Goal: Transaction & Acquisition: Purchase product/service

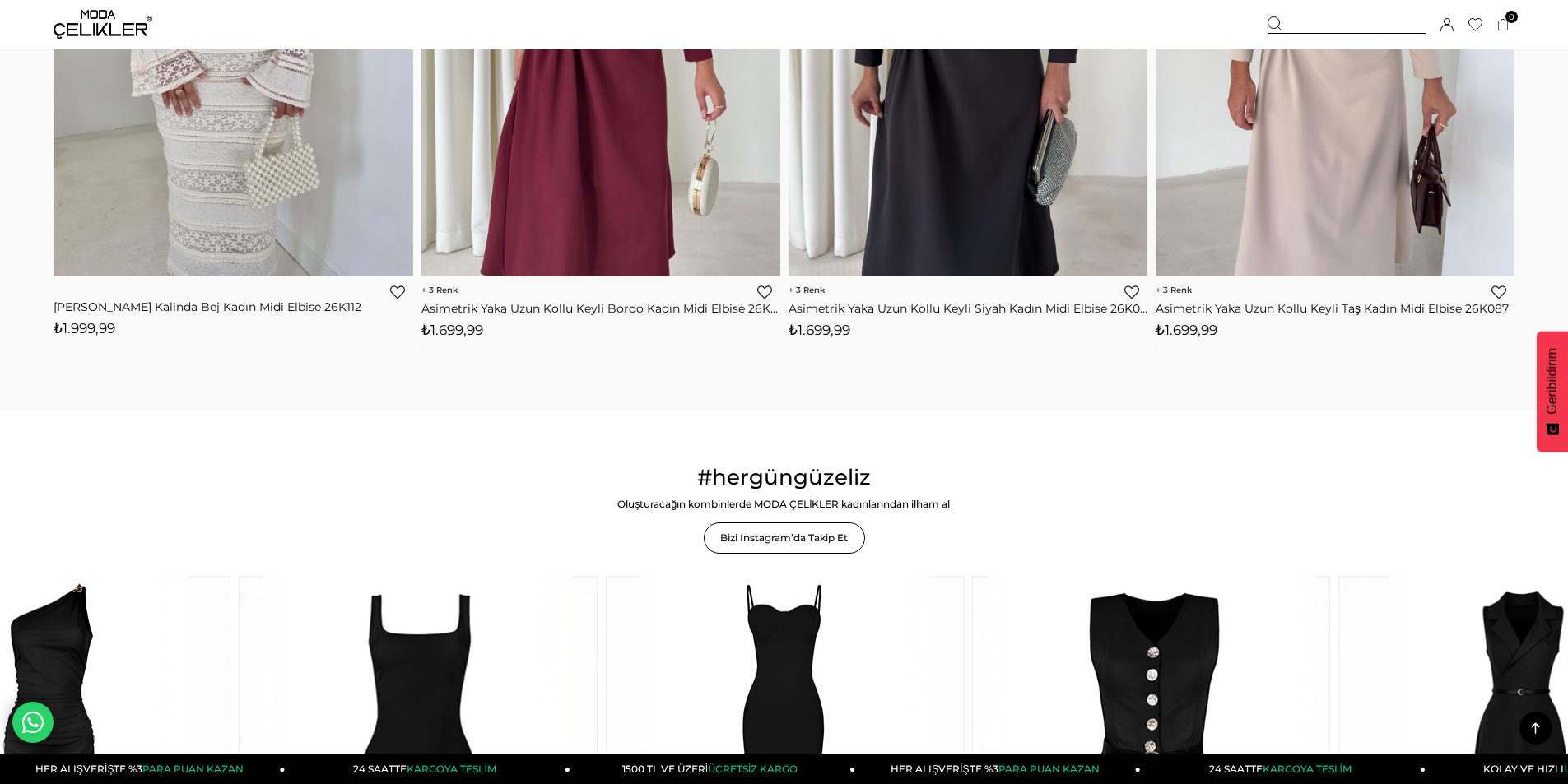
scroll to position [2304, 0]
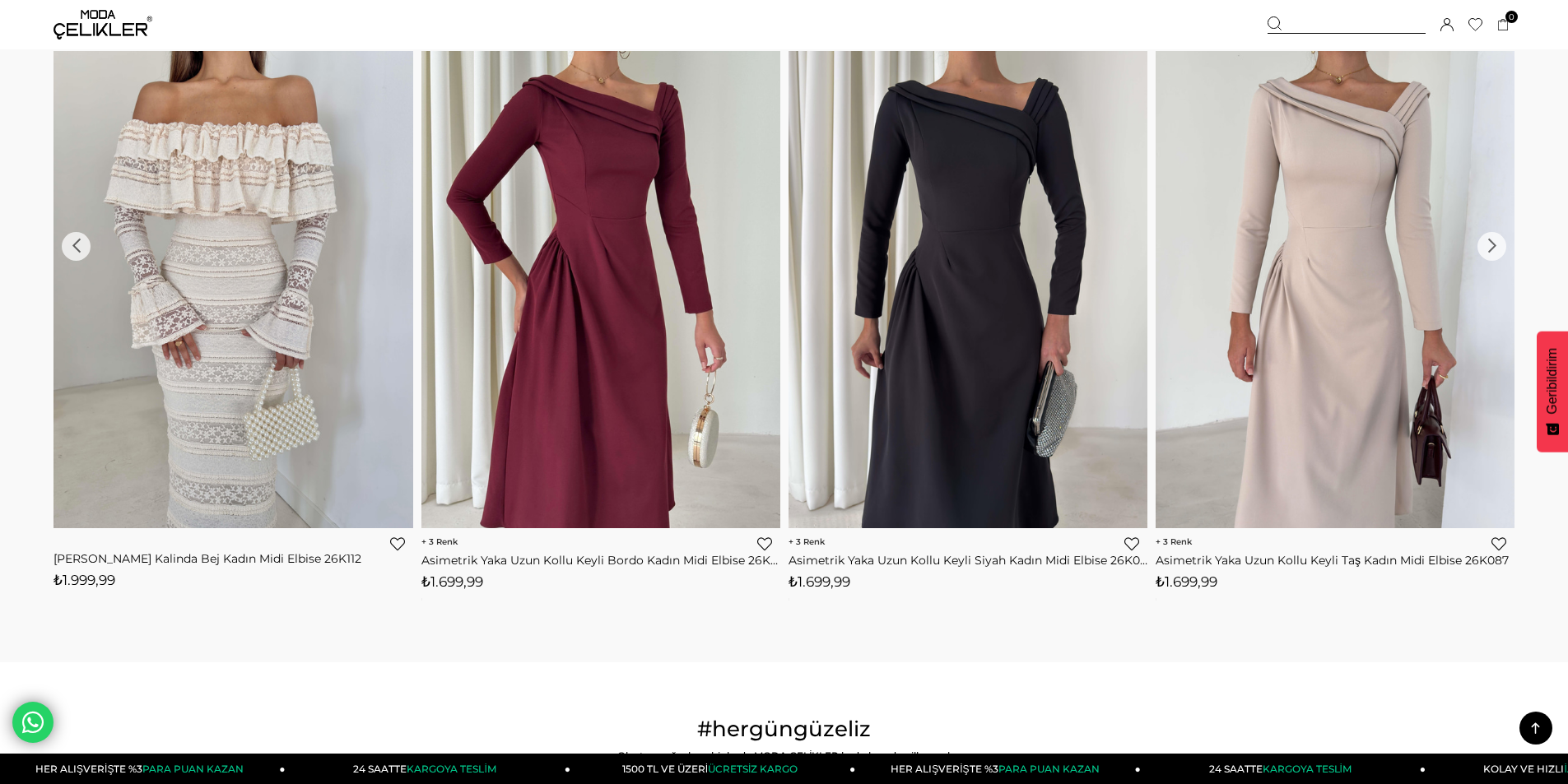
click at [1493, 256] on div "›" at bounding box center [1492, 247] width 29 height 29
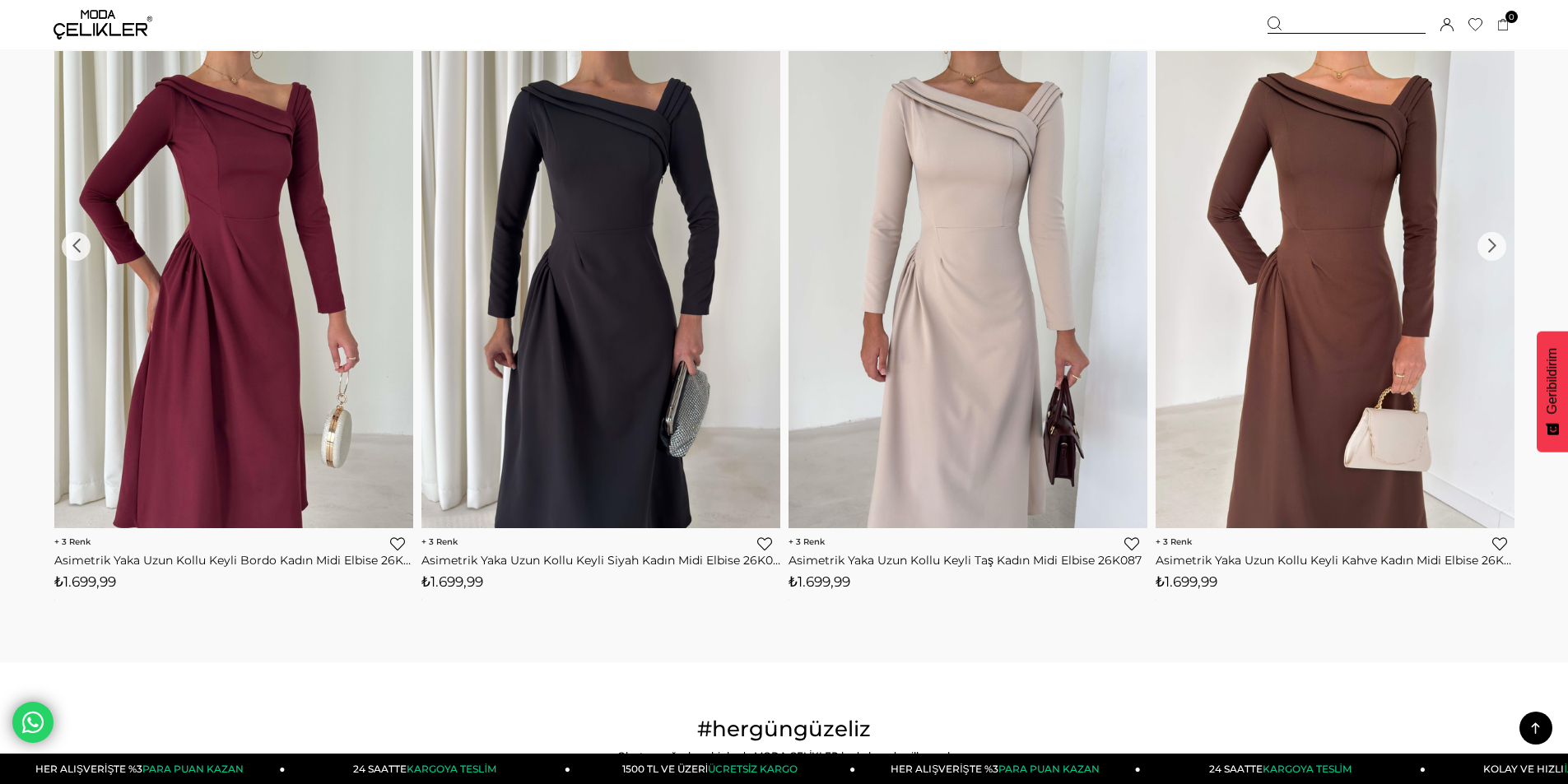
click at [1493, 255] on div "›" at bounding box center [1492, 247] width 29 height 29
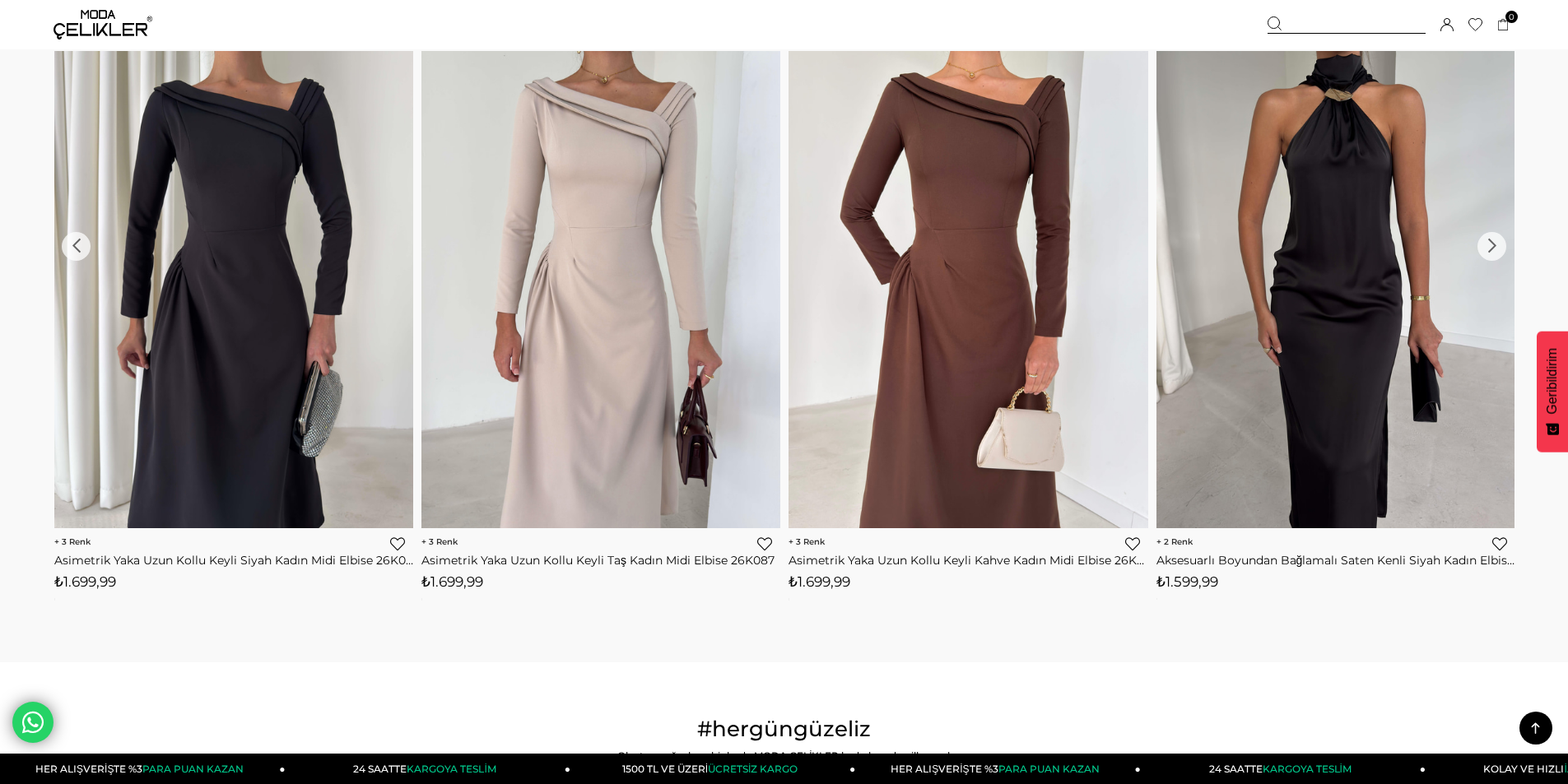
click at [1493, 255] on div "›" at bounding box center [1492, 247] width 29 height 29
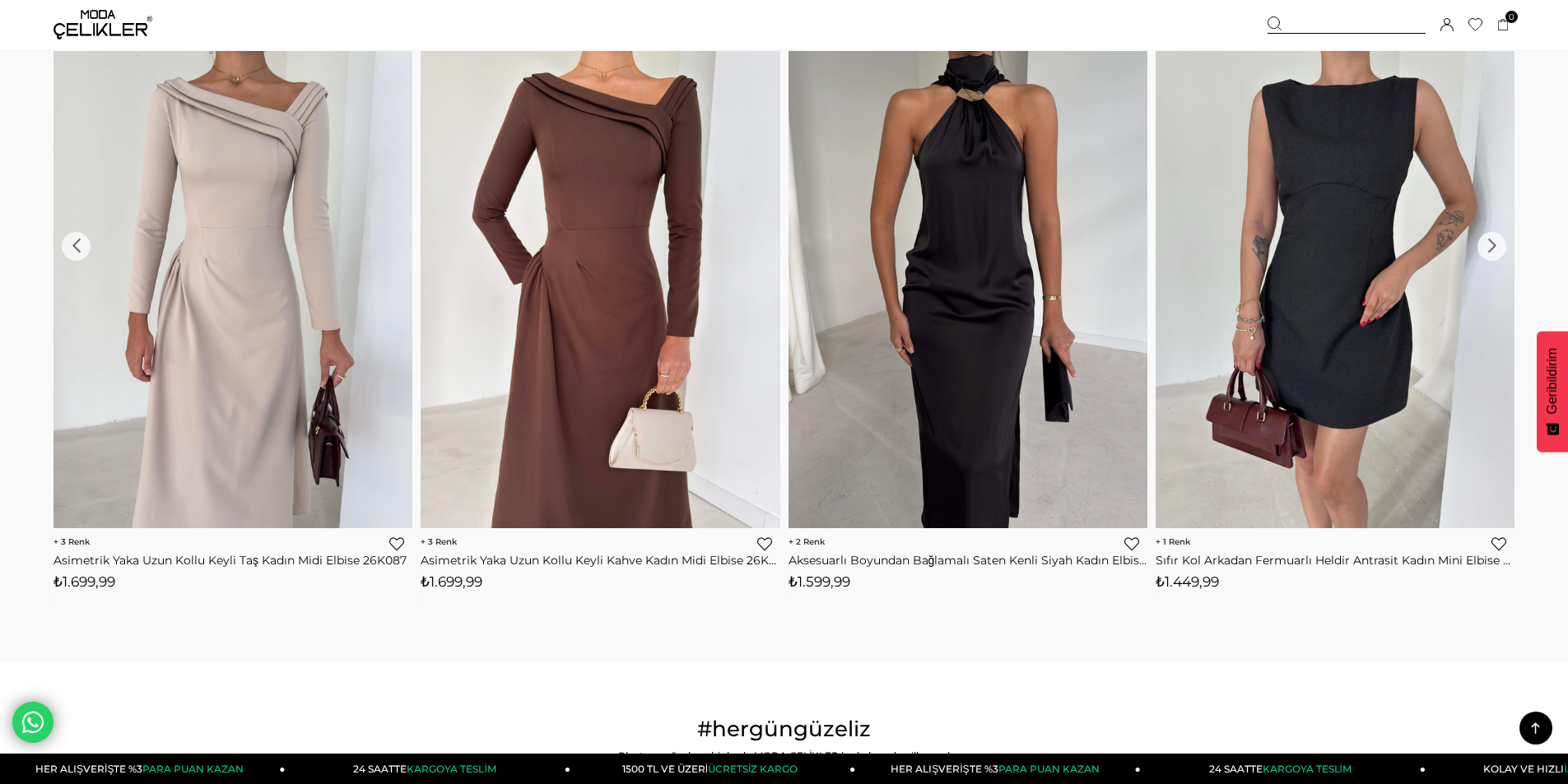
click at [1493, 255] on div "›" at bounding box center [1492, 247] width 29 height 29
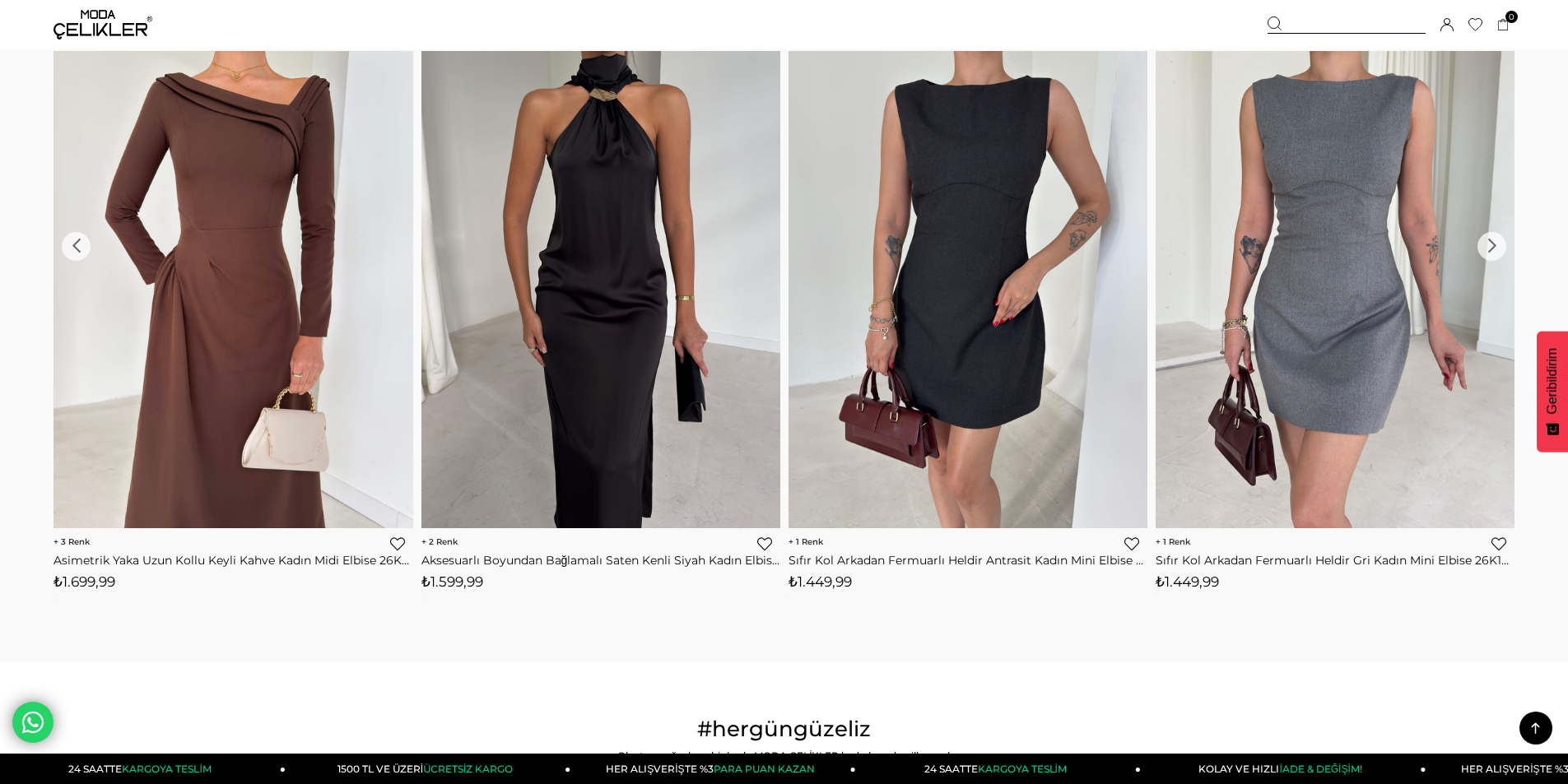
click at [1493, 255] on div "›" at bounding box center [1492, 247] width 29 height 29
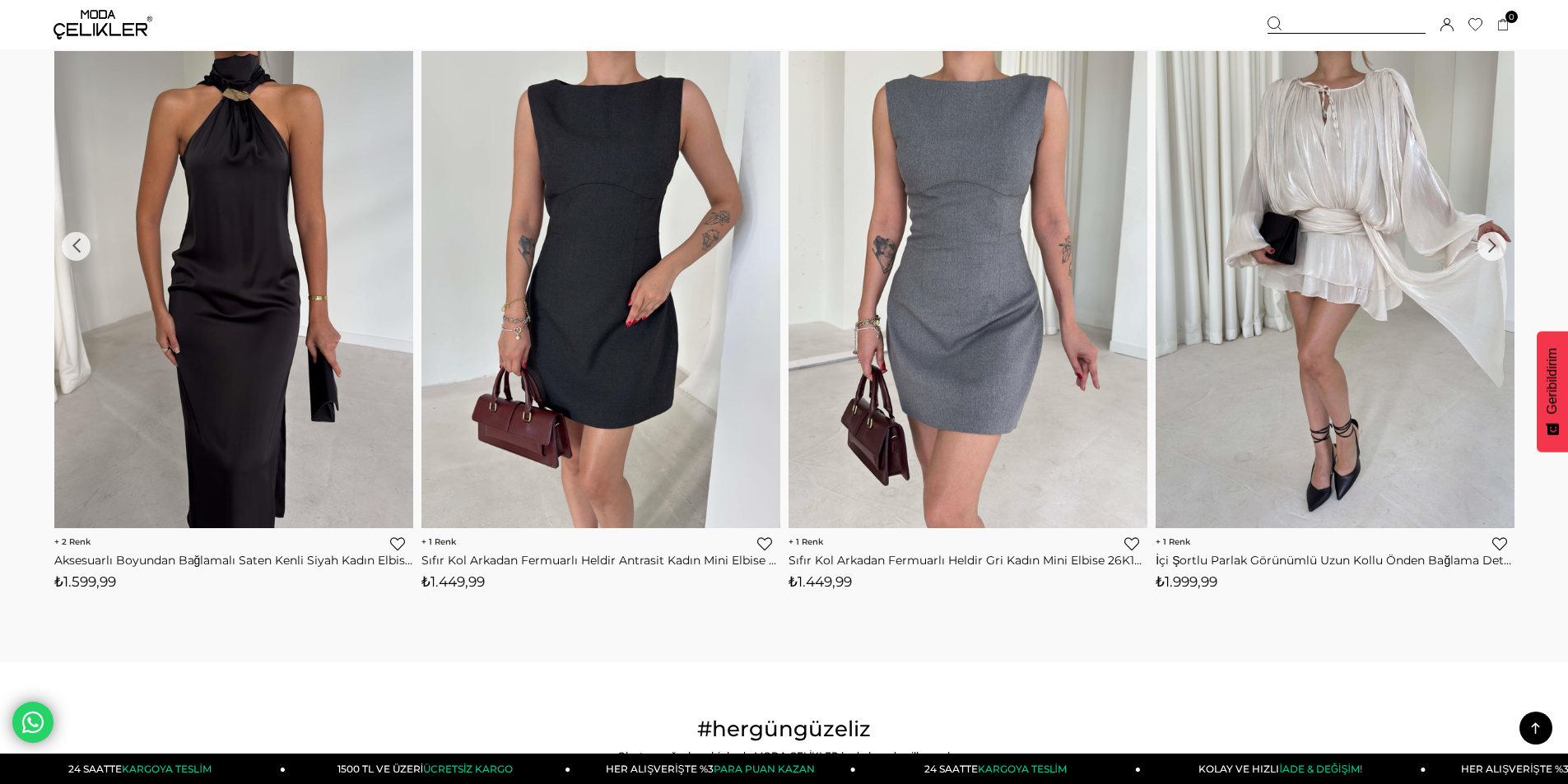
click at [1493, 255] on div "›" at bounding box center [1492, 247] width 29 height 29
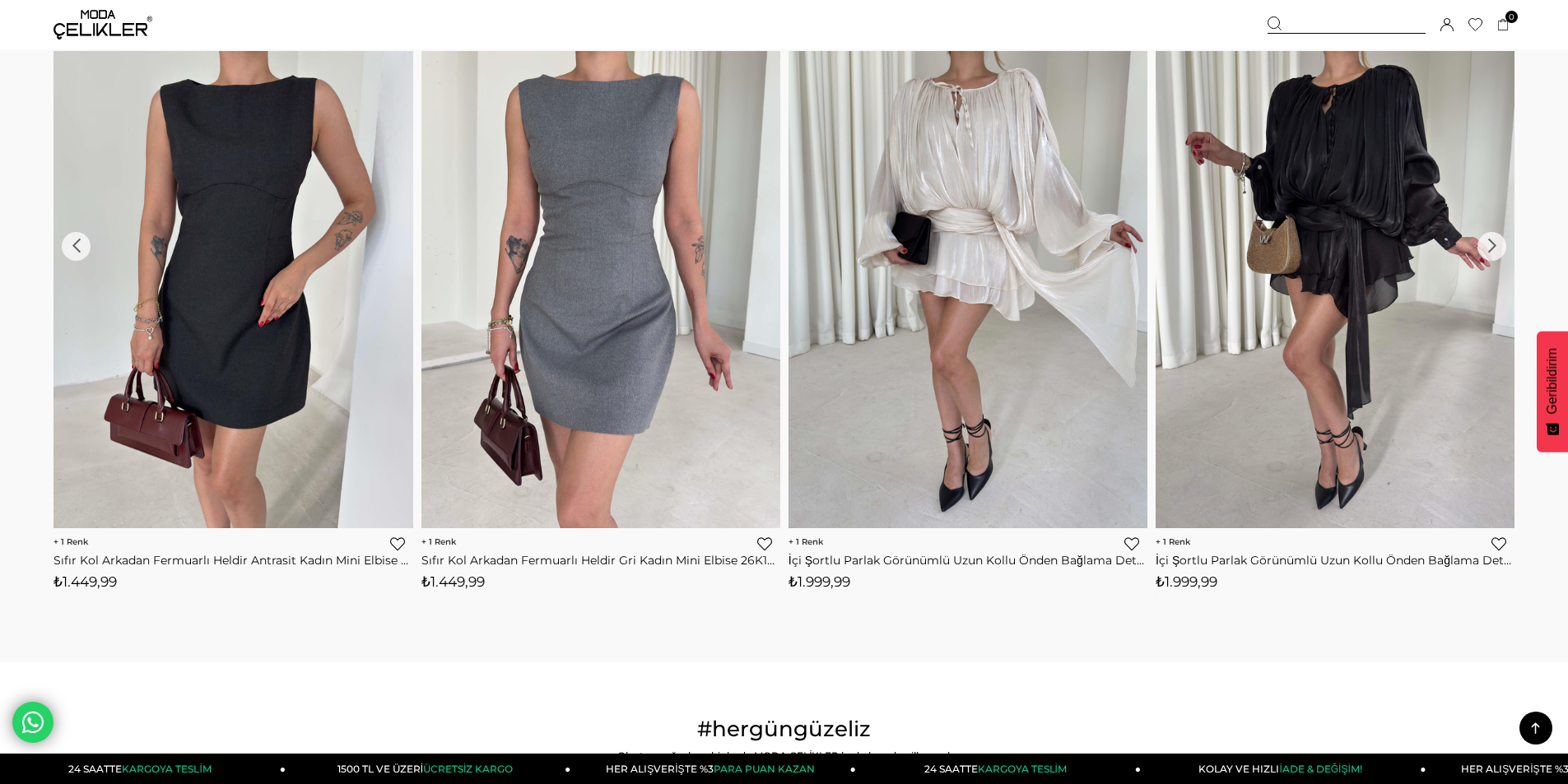
click at [1493, 255] on div "›" at bounding box center [1492, 247] width 29 height 29
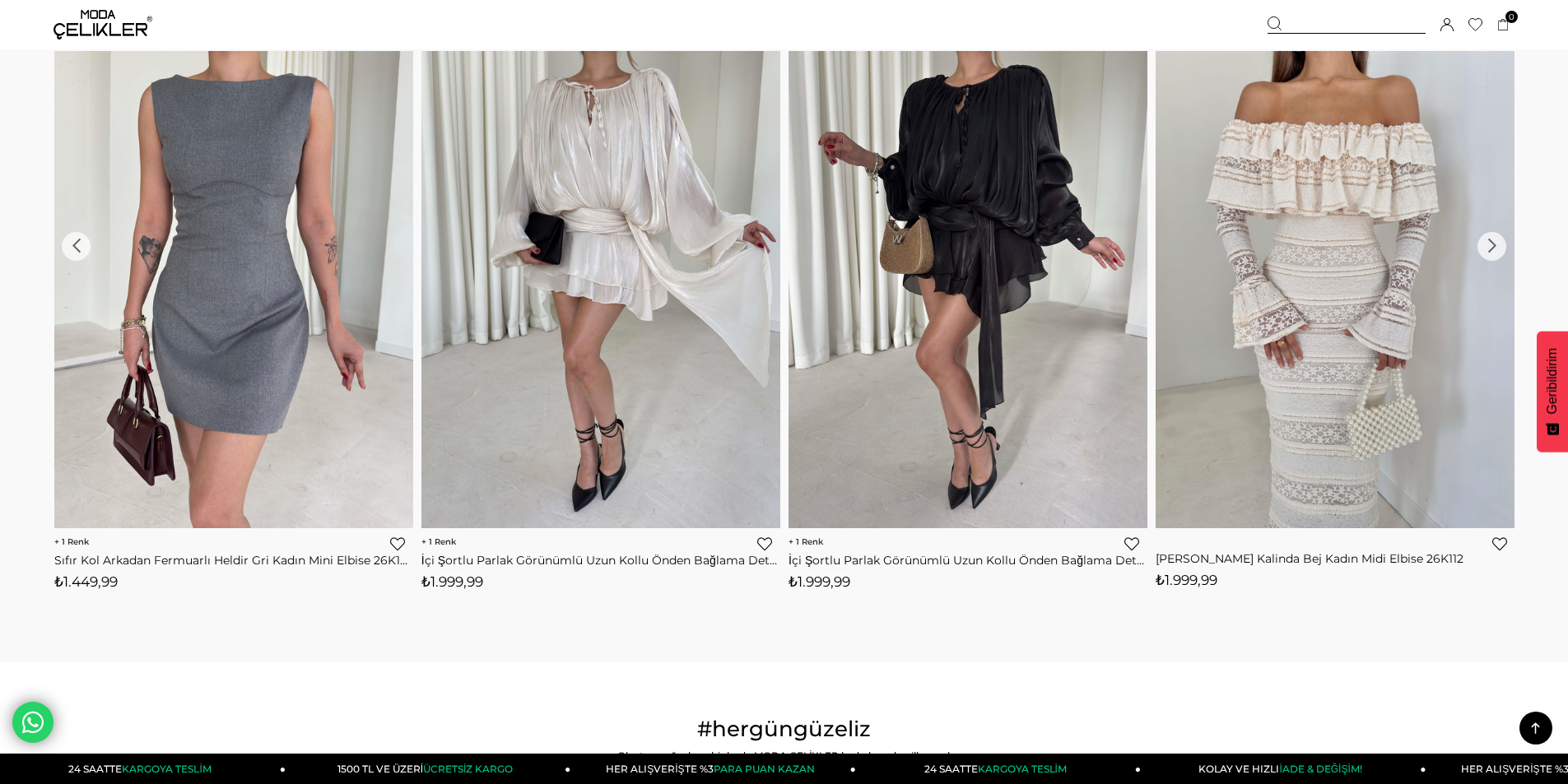
click at [1493, 255] on div "›" at bounding box center [1492, 247] width 29 height 29
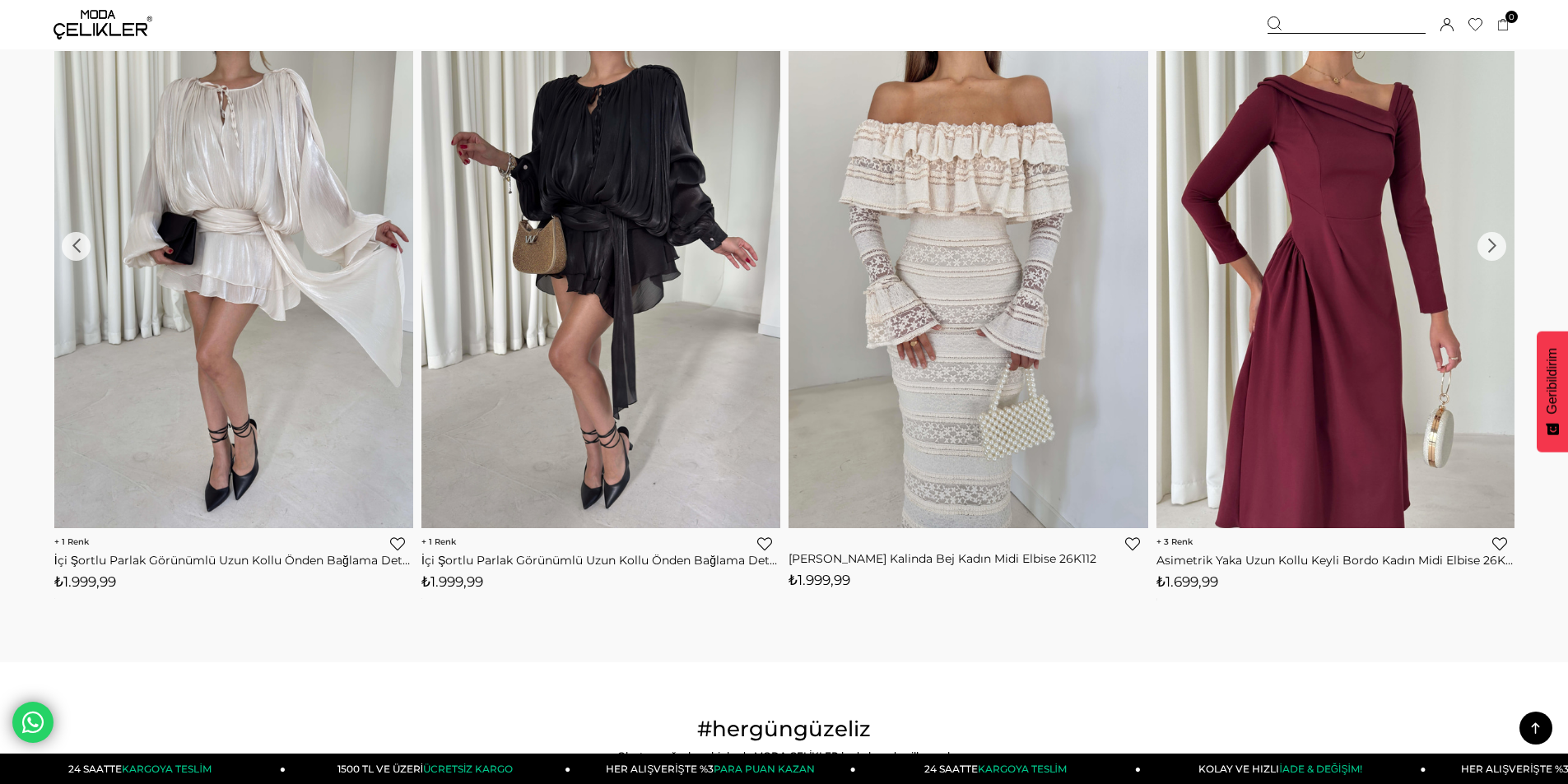
click at [1493, 255] on div "›" at bounding box center [1492, 247] width 29 height 29
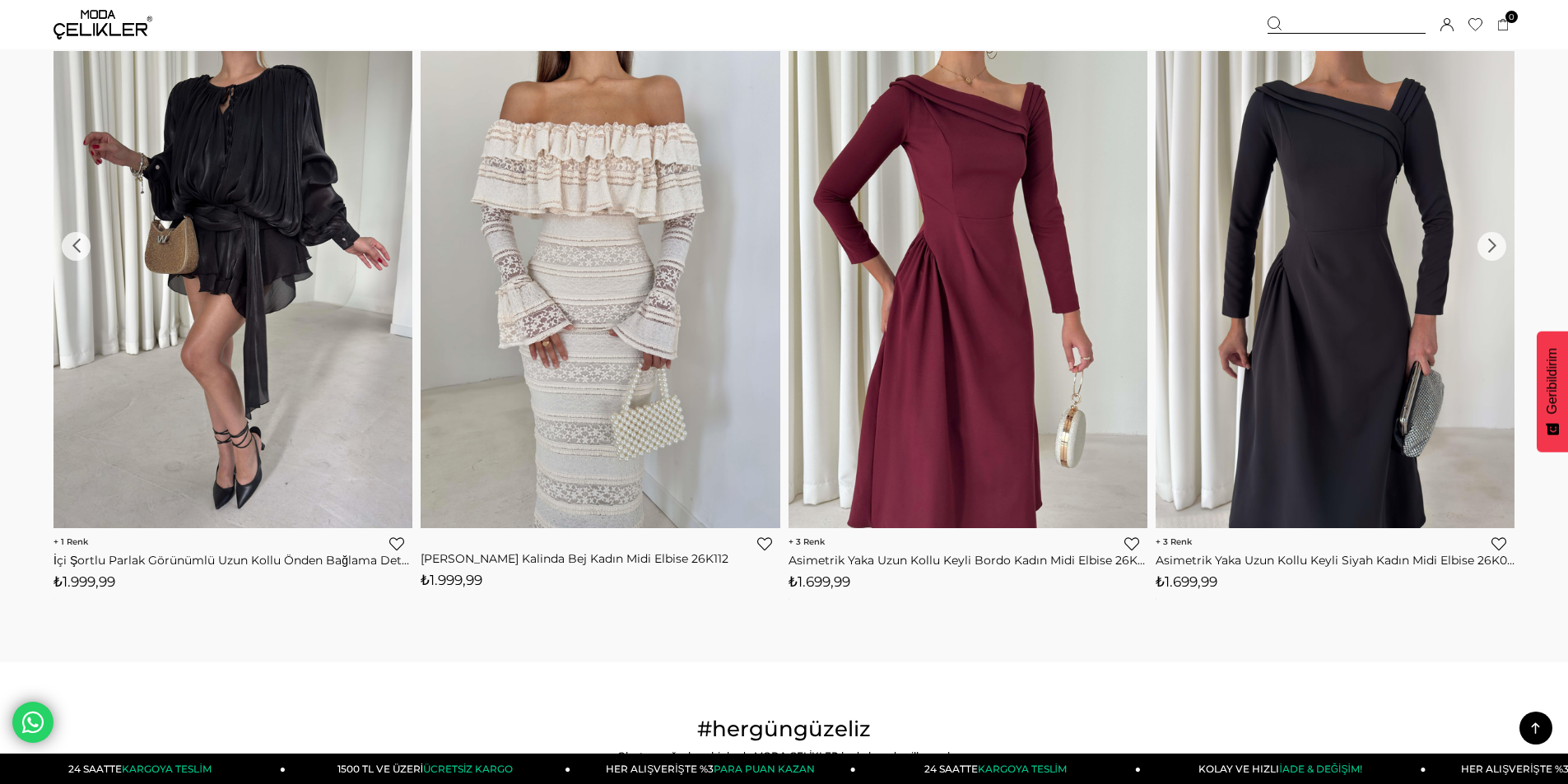
click at [1493, 255] on div "›" at bounding box center [1492, 247] width 29 height 29
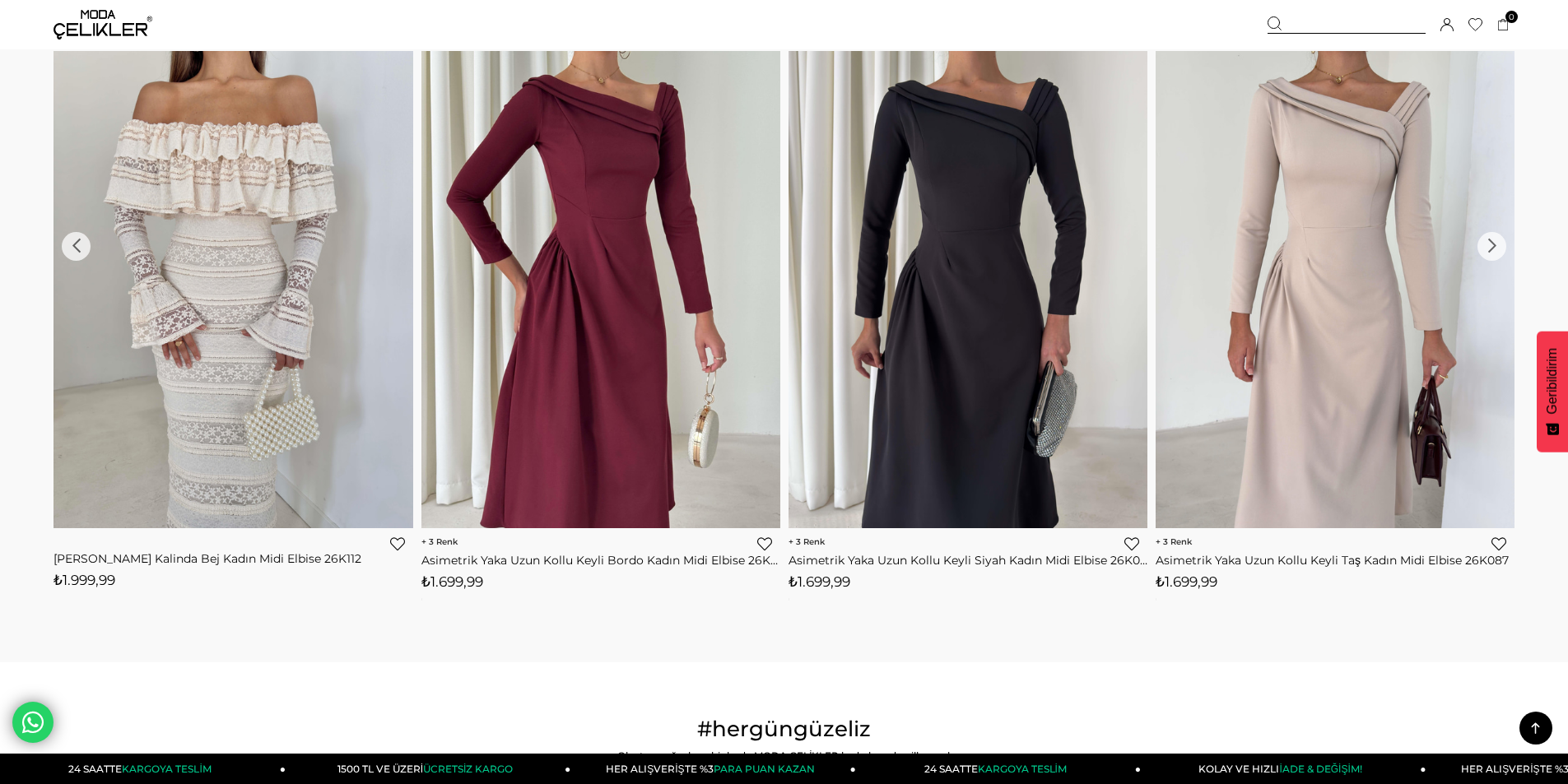
click at [1493, 255] on div "›" at bounding box center [1492, 247] width 29 height 29
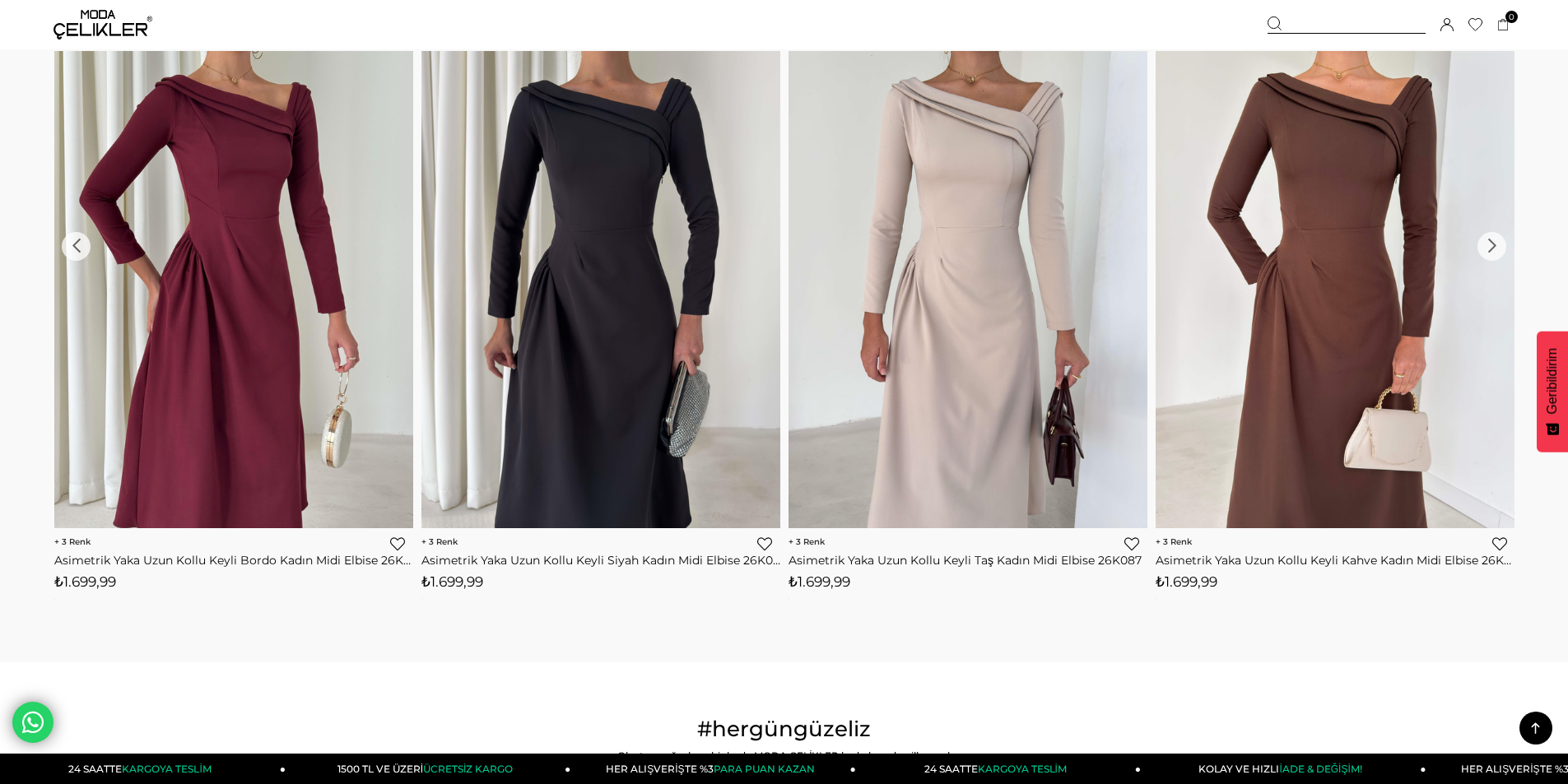
click at [1493, 255] on div "›" at bounding box center [1492, 247] width 29 height 29
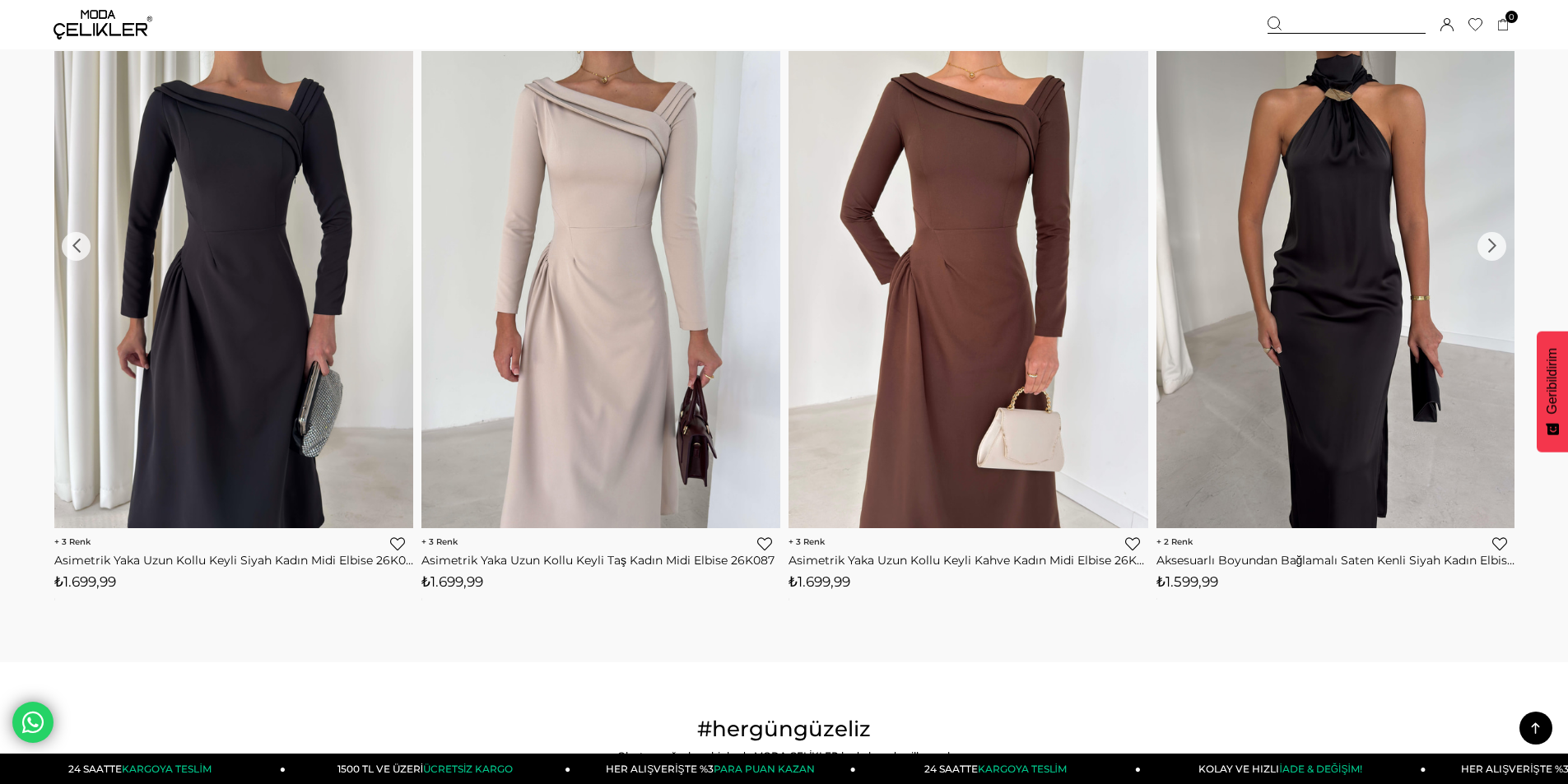
click at [1493, 255] on div "›" at bounding box center [1492, 247] width 29 height 29
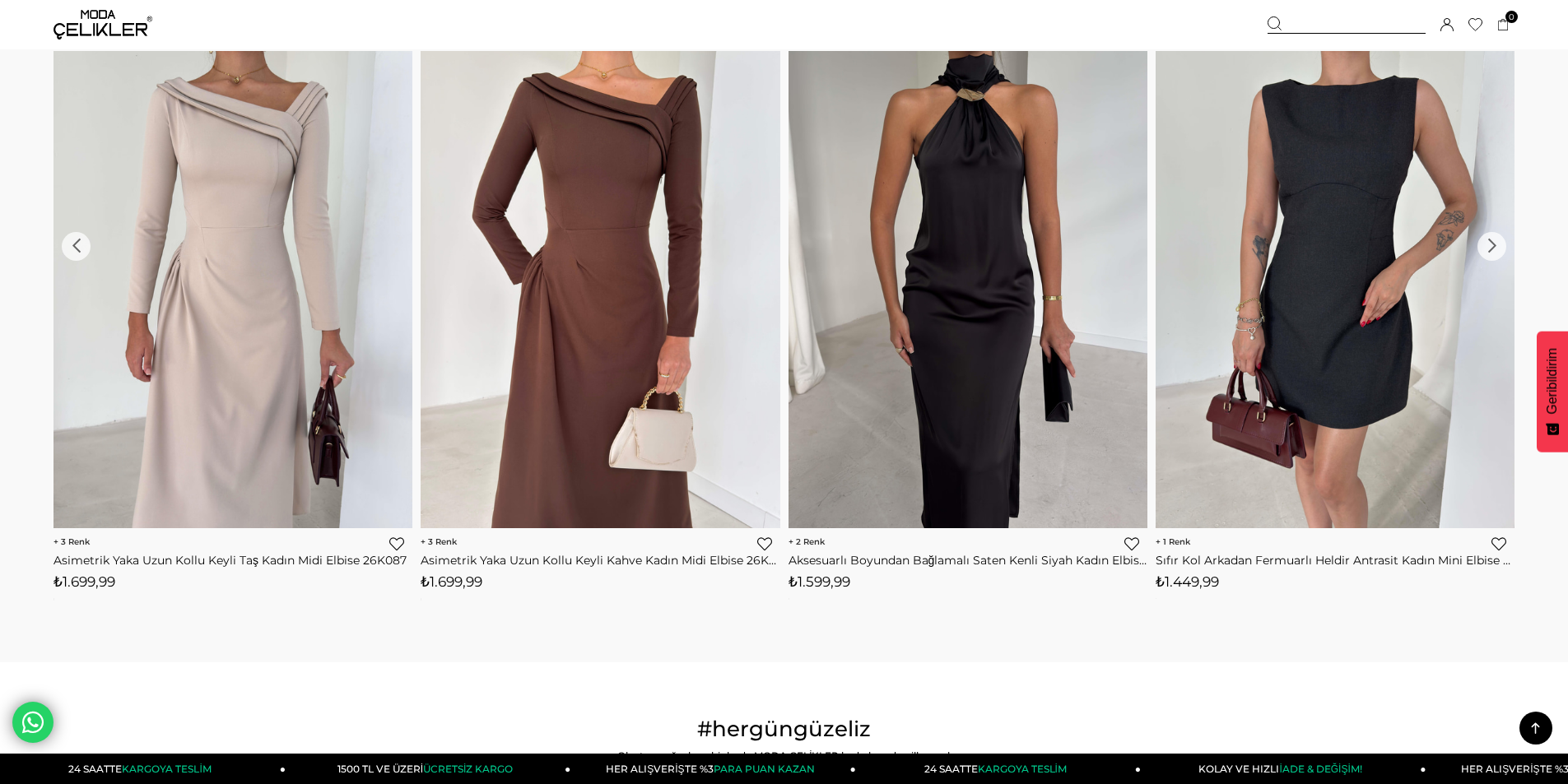
click at [1493, 255] on div "›" at bounding box center [1492, 247] width 29 height 29
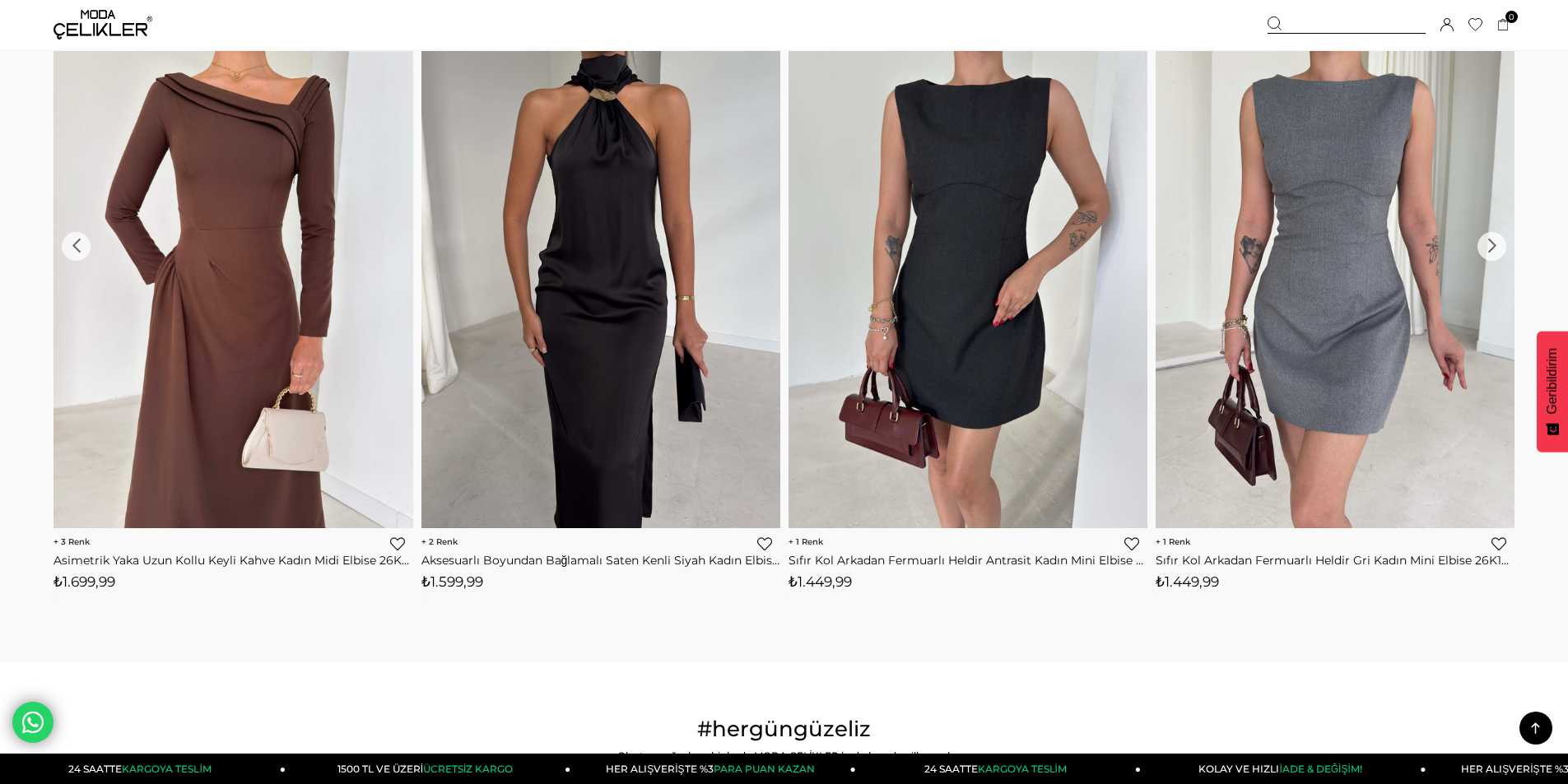
click at [1493, 255] on div "›" at bounding box center [1492, 247] width 29 height 29
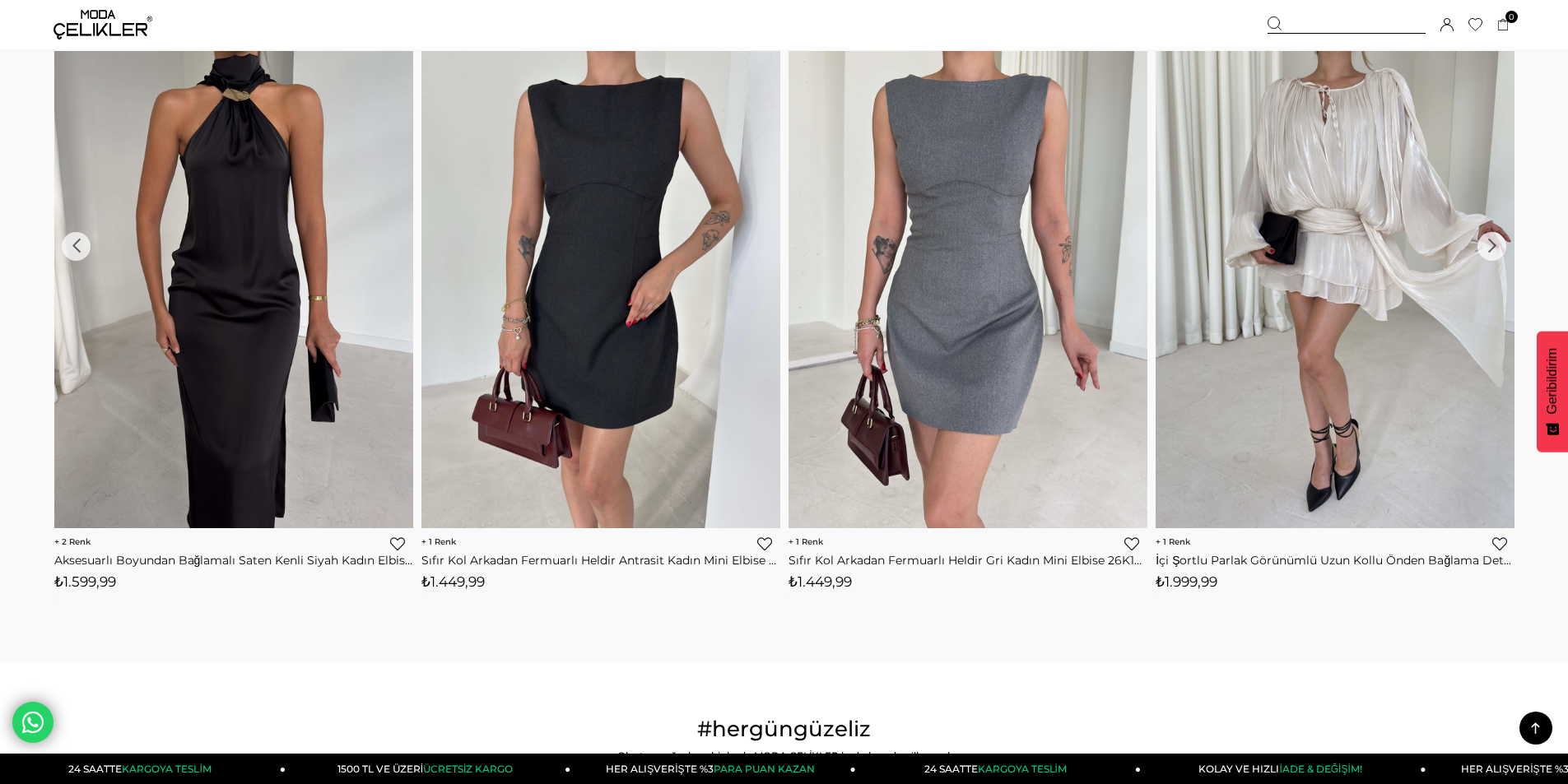
click at [1493, 255] on div "›" at bounding box center [1492, 247] width 29 height 29
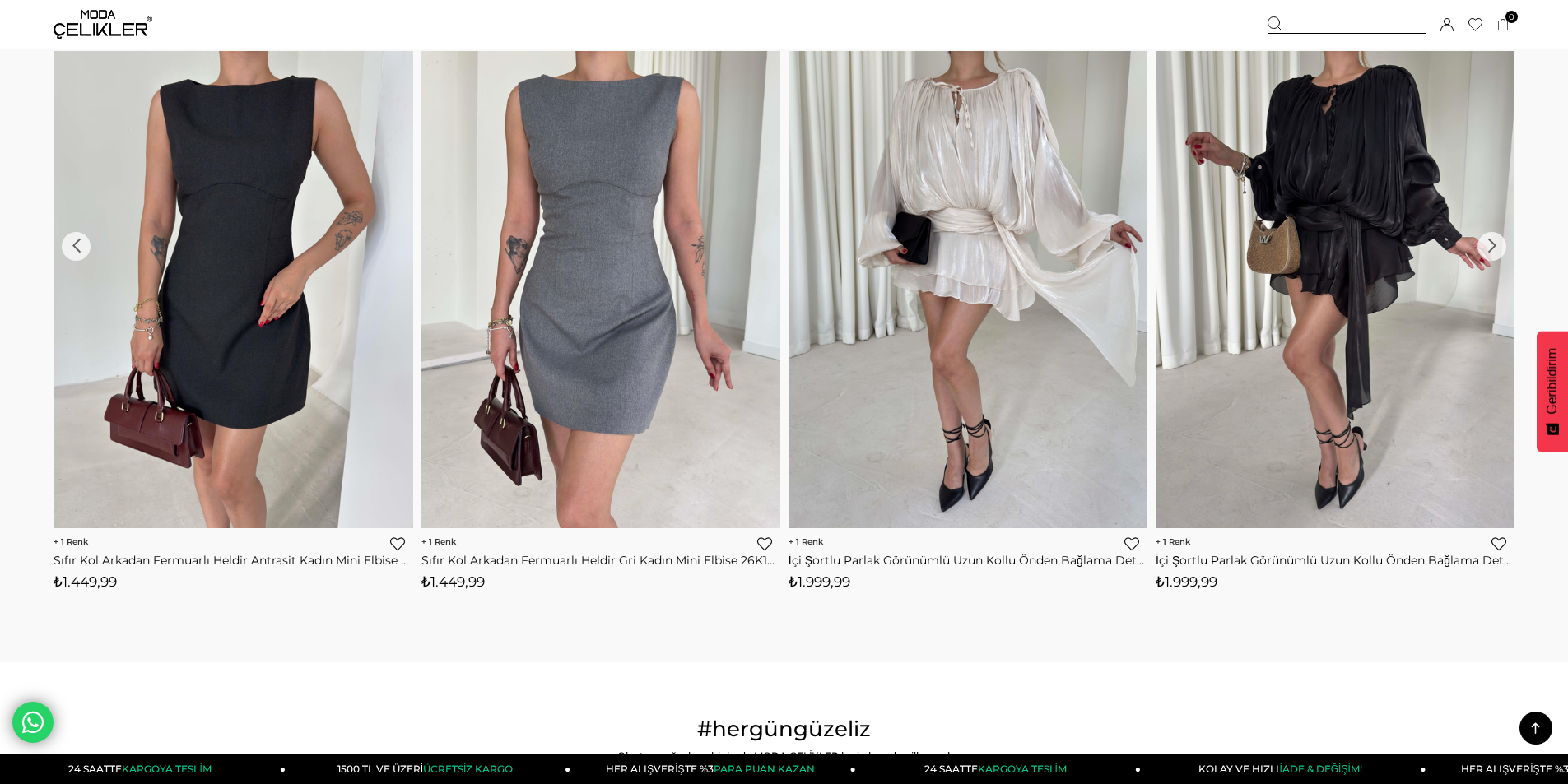
click at [1493, 255] on div "›" at bounding box center [1492, 247] width 29 height 29
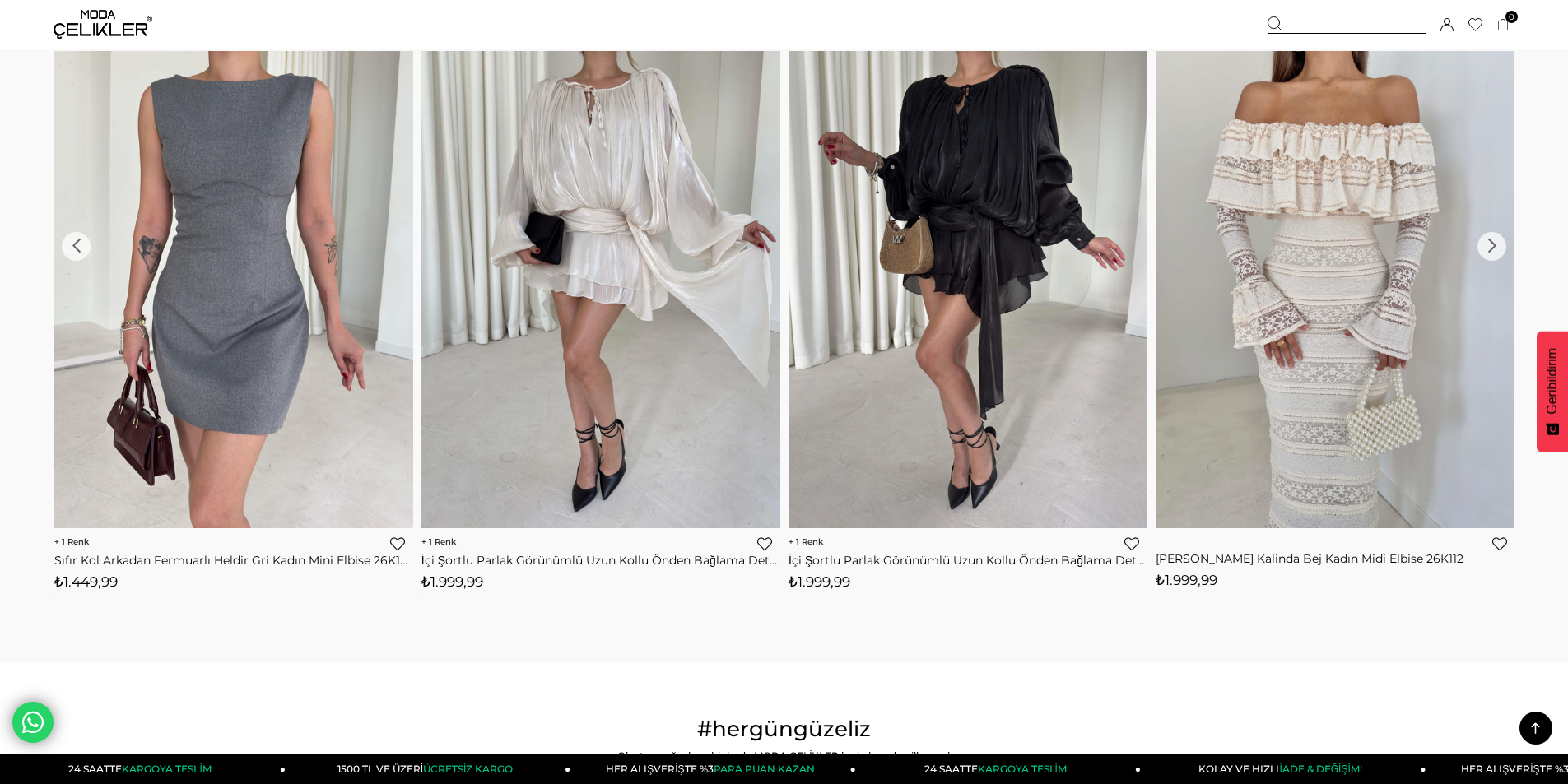
click at [1493, 255] on div "›" at bounding box center [1492, 247] width 29 height 29
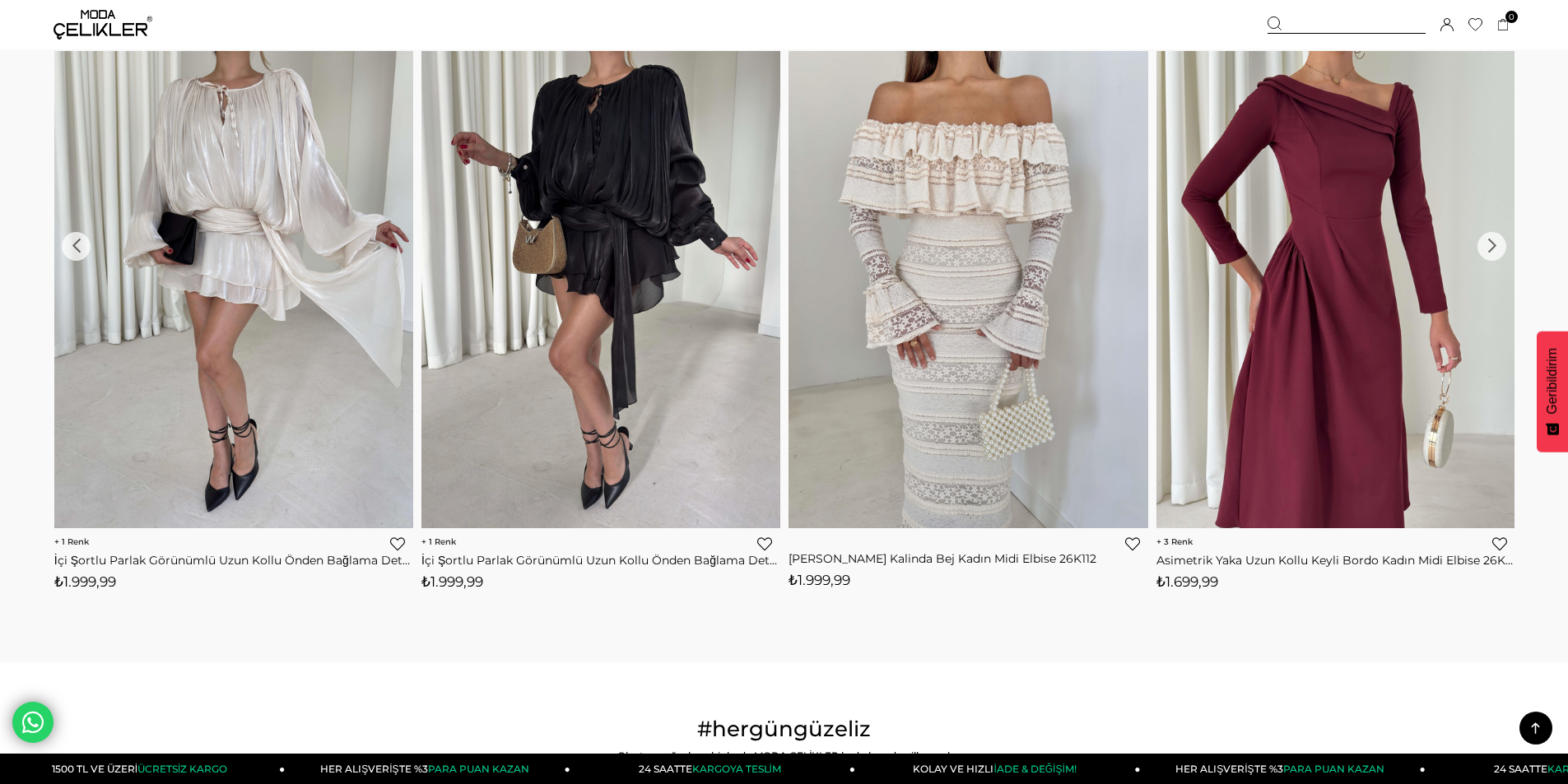
click at [1493, 255] on div "›" at bounding box center [1492, 247] width 29 height 29
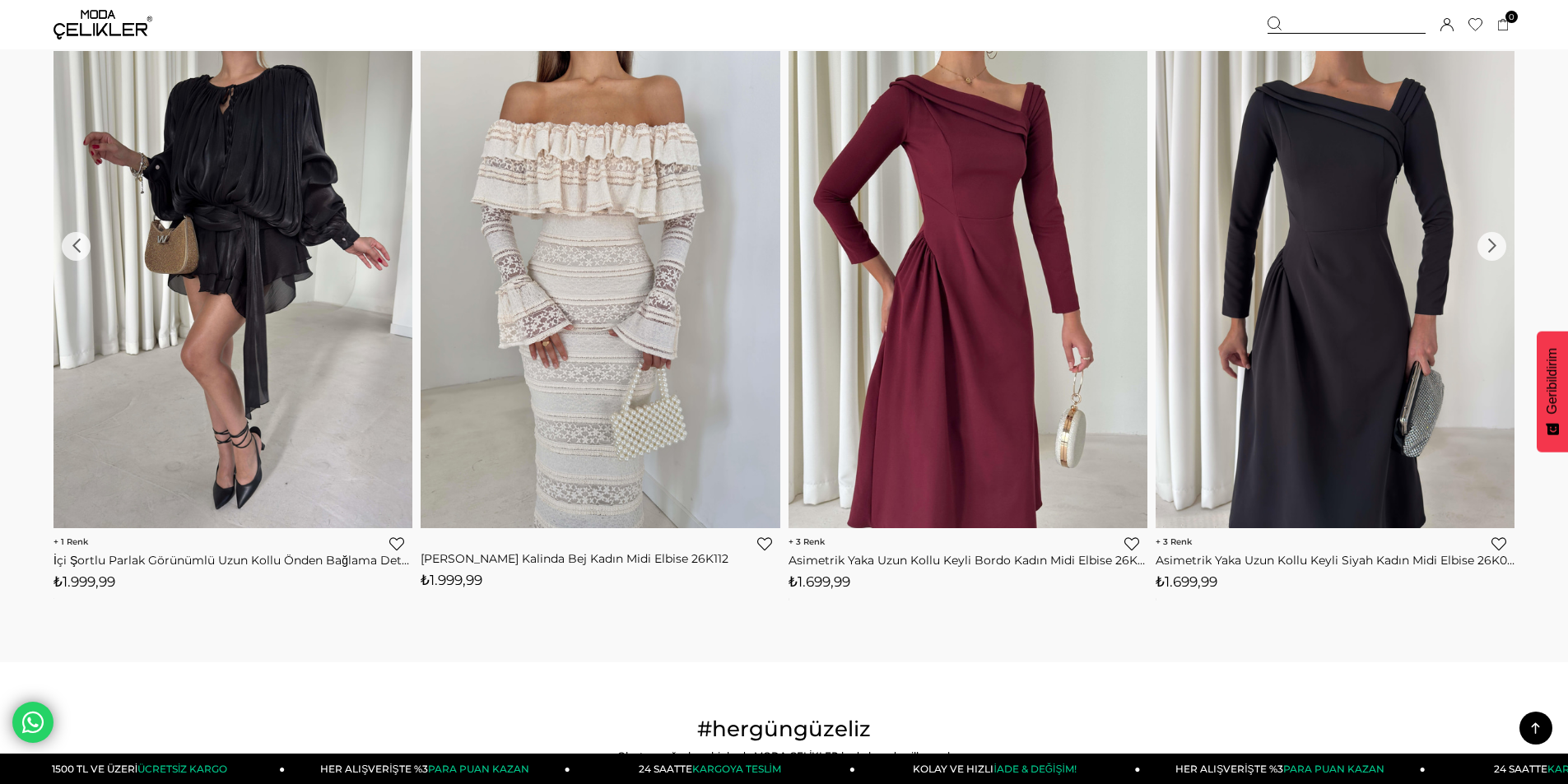
click at [1493, 255] on div "›" at bounding box center [1492, 247] width 29 height 29
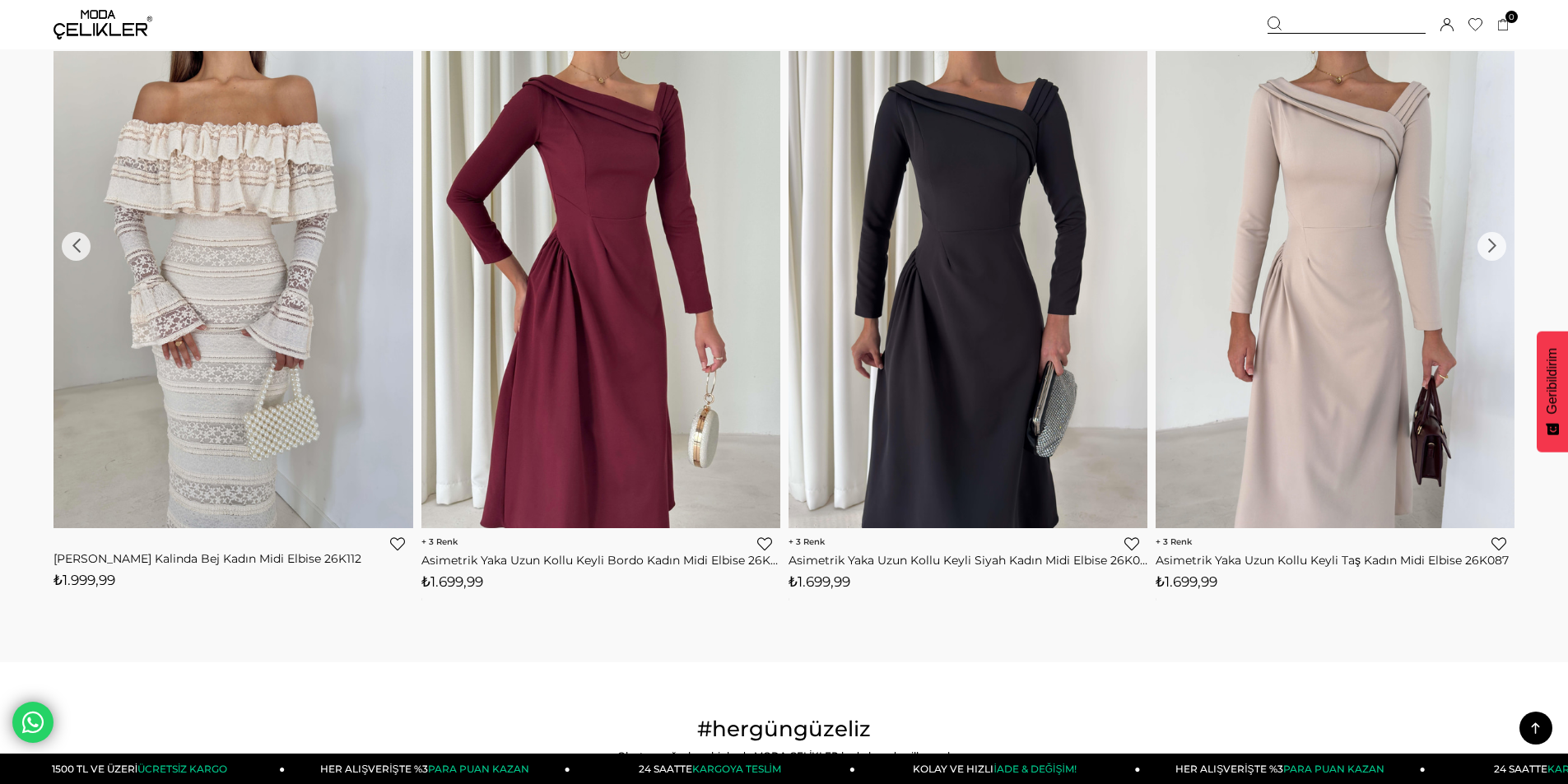
click at [1493, 255] on div "›" at bounding box center [1492, 247] width 29 height 29
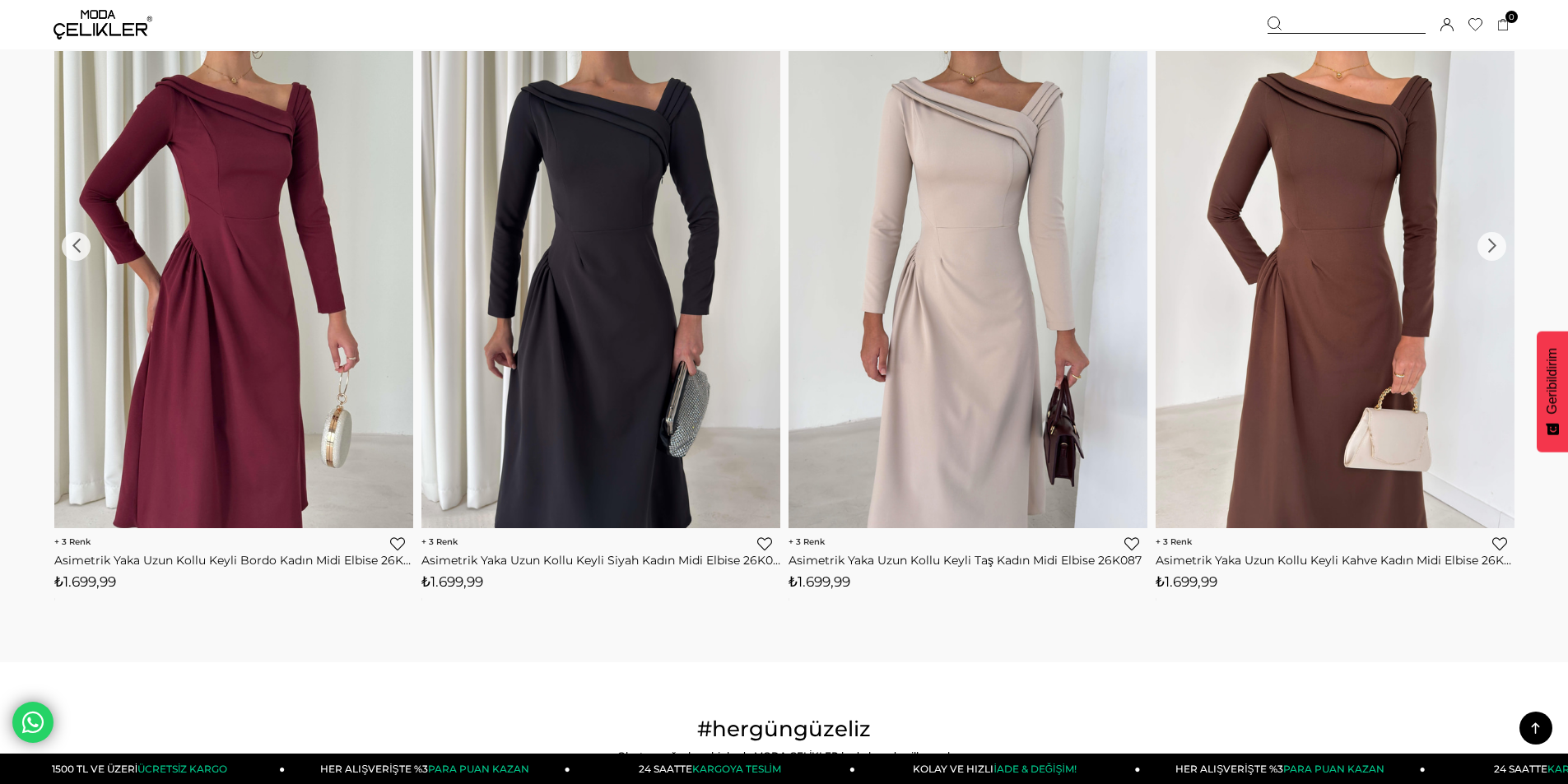
click at [1493, 255] on div "›" at bounding box center [1492, 247] width 29 height 29
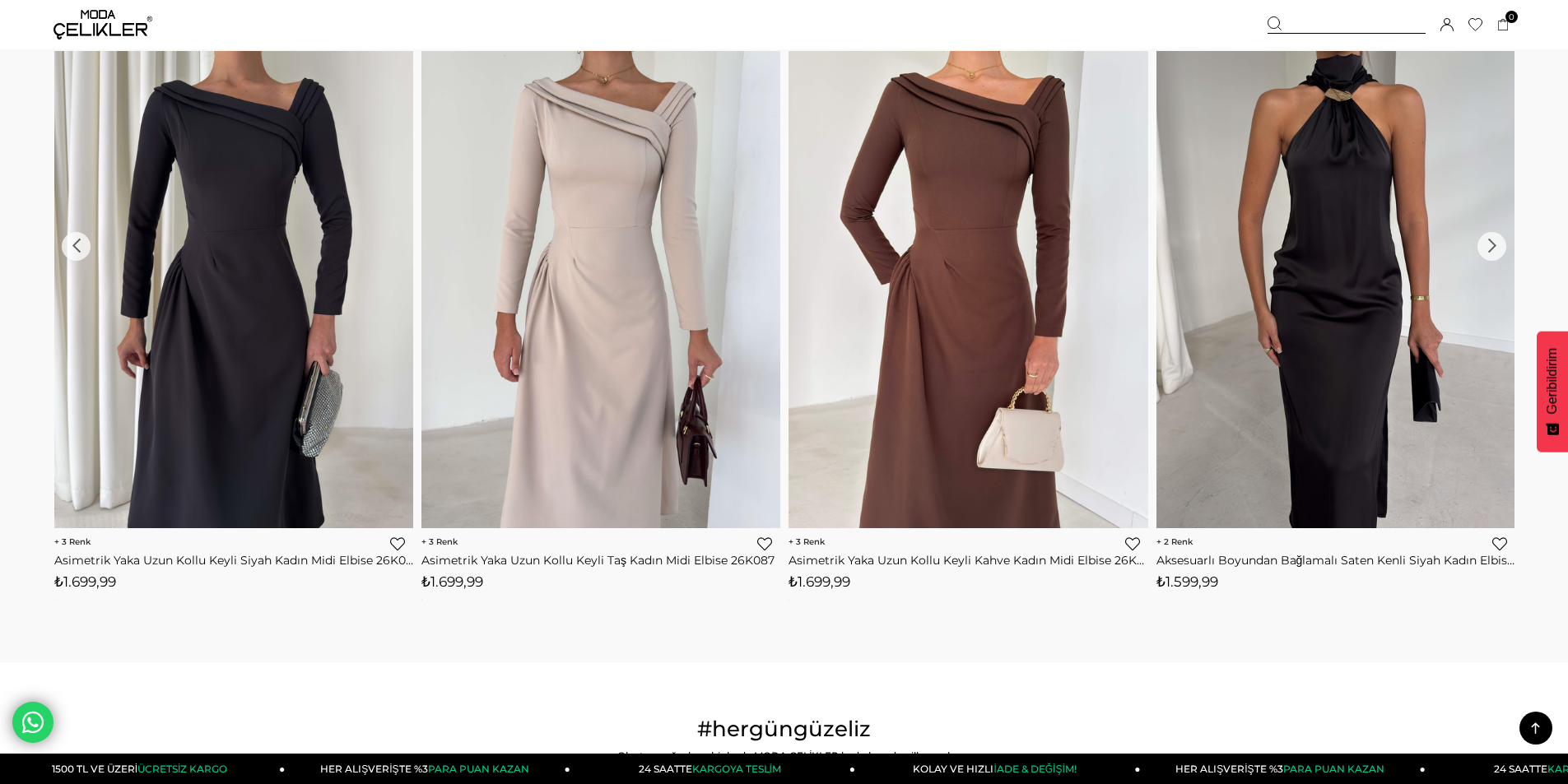
click at [1493, 255] on div "›" at bounding box center [1492, 247] width 29 height 29
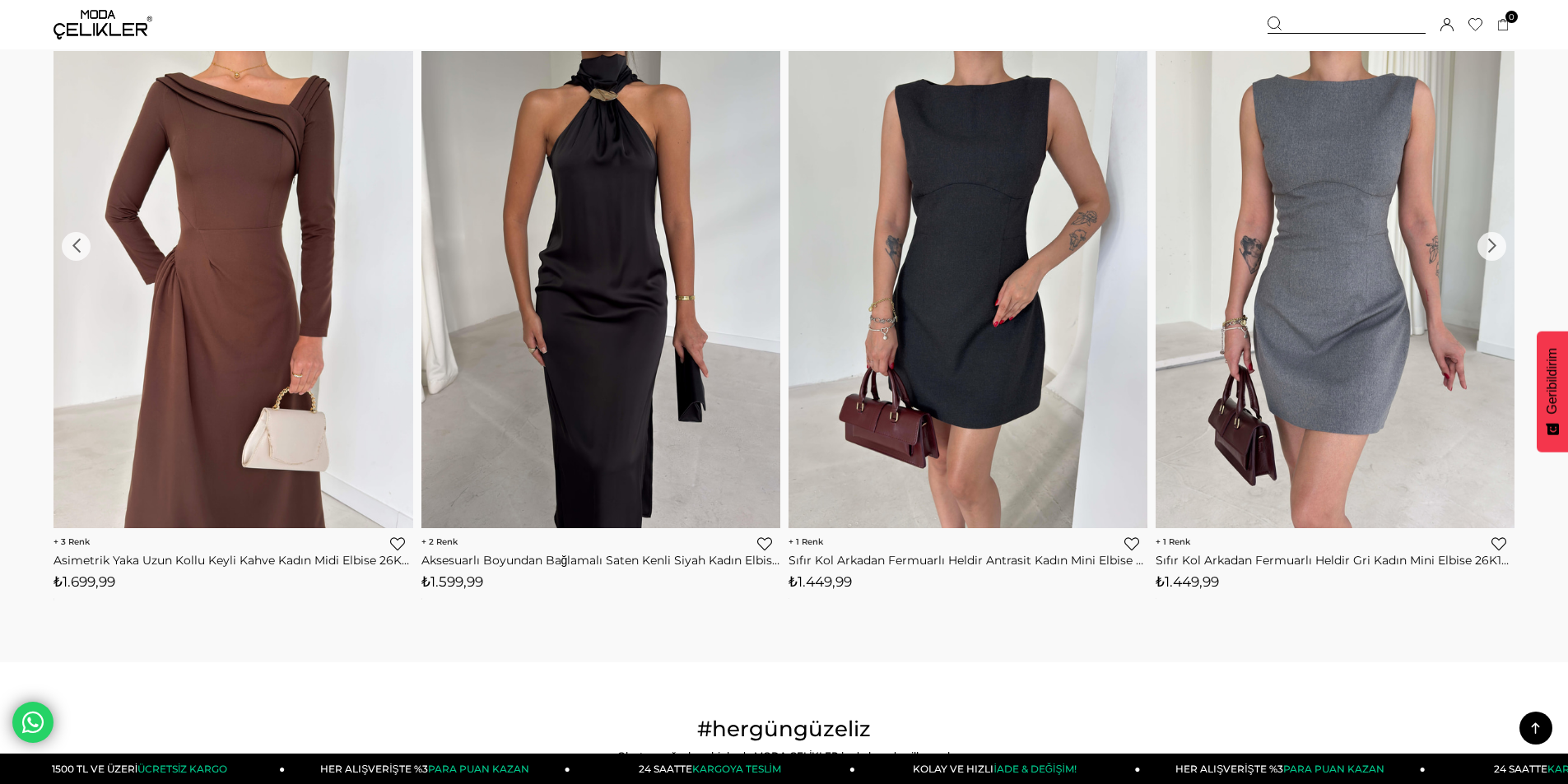
click at [1493, 255] on div "›" at bounding box center [1492, 247] width 29 height 29
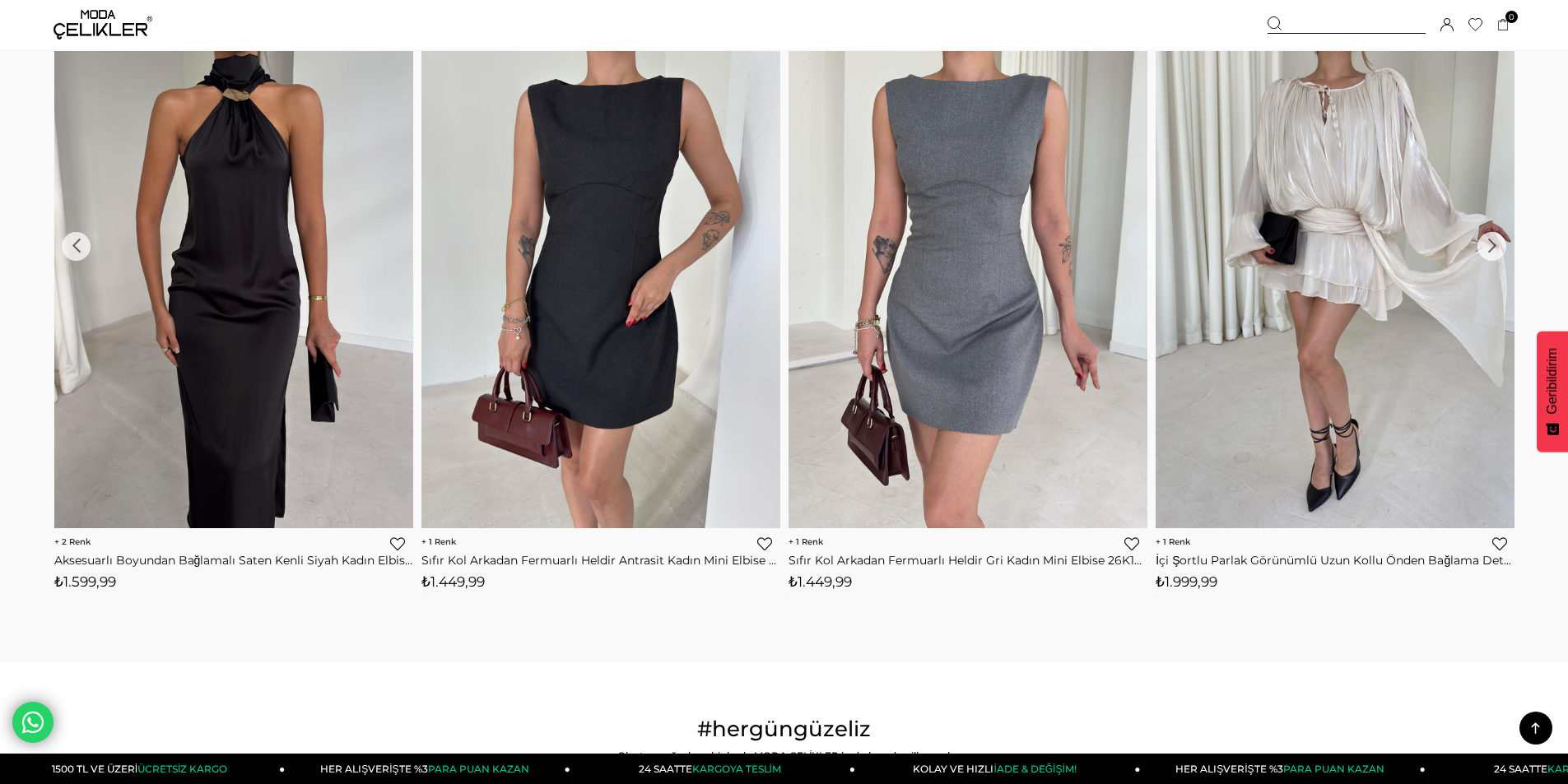
click at [1493, 255] on div "›" at bounding box center [1492, 247] width 29 height 29
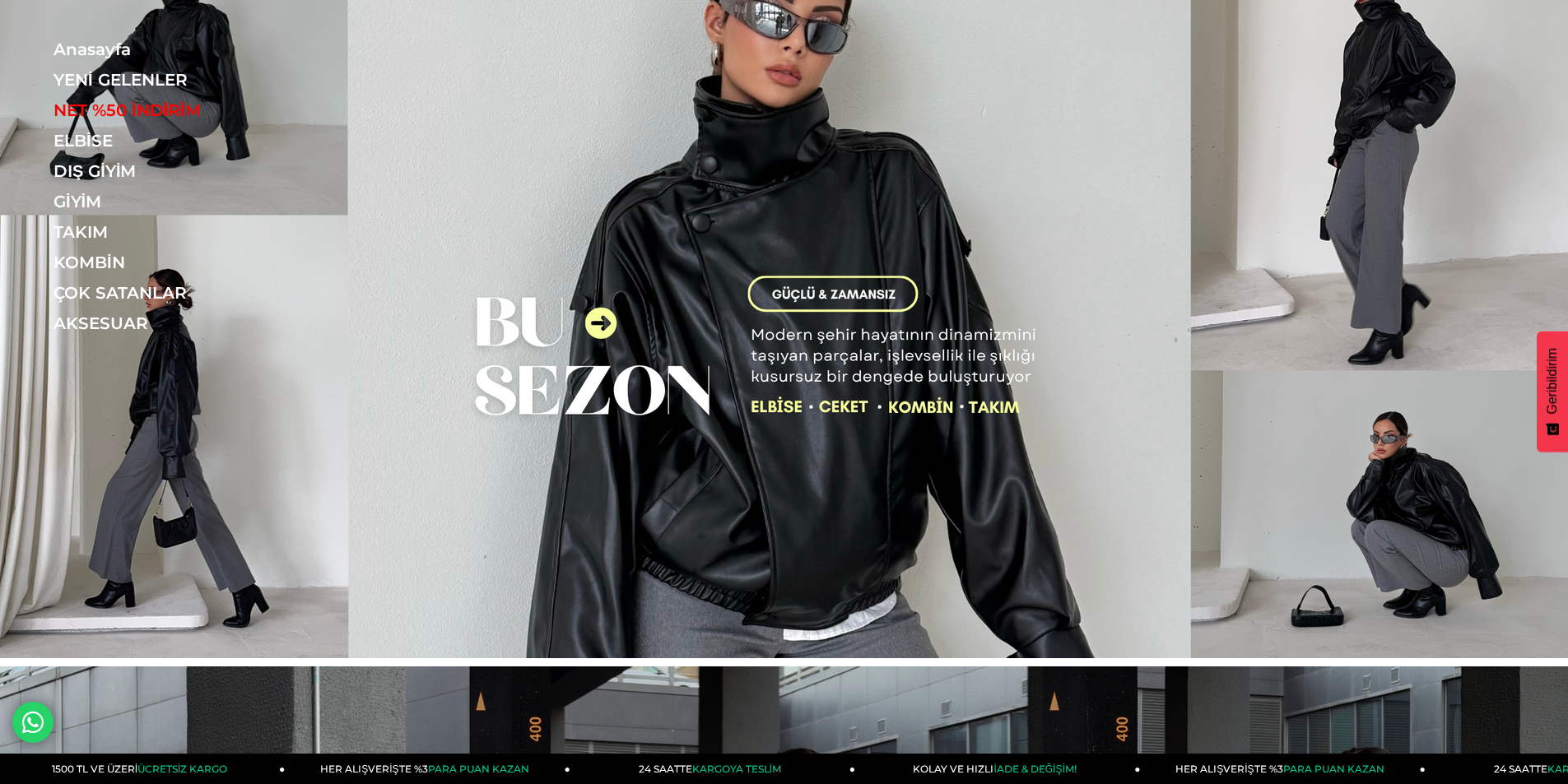
scroll to position [0, 0]
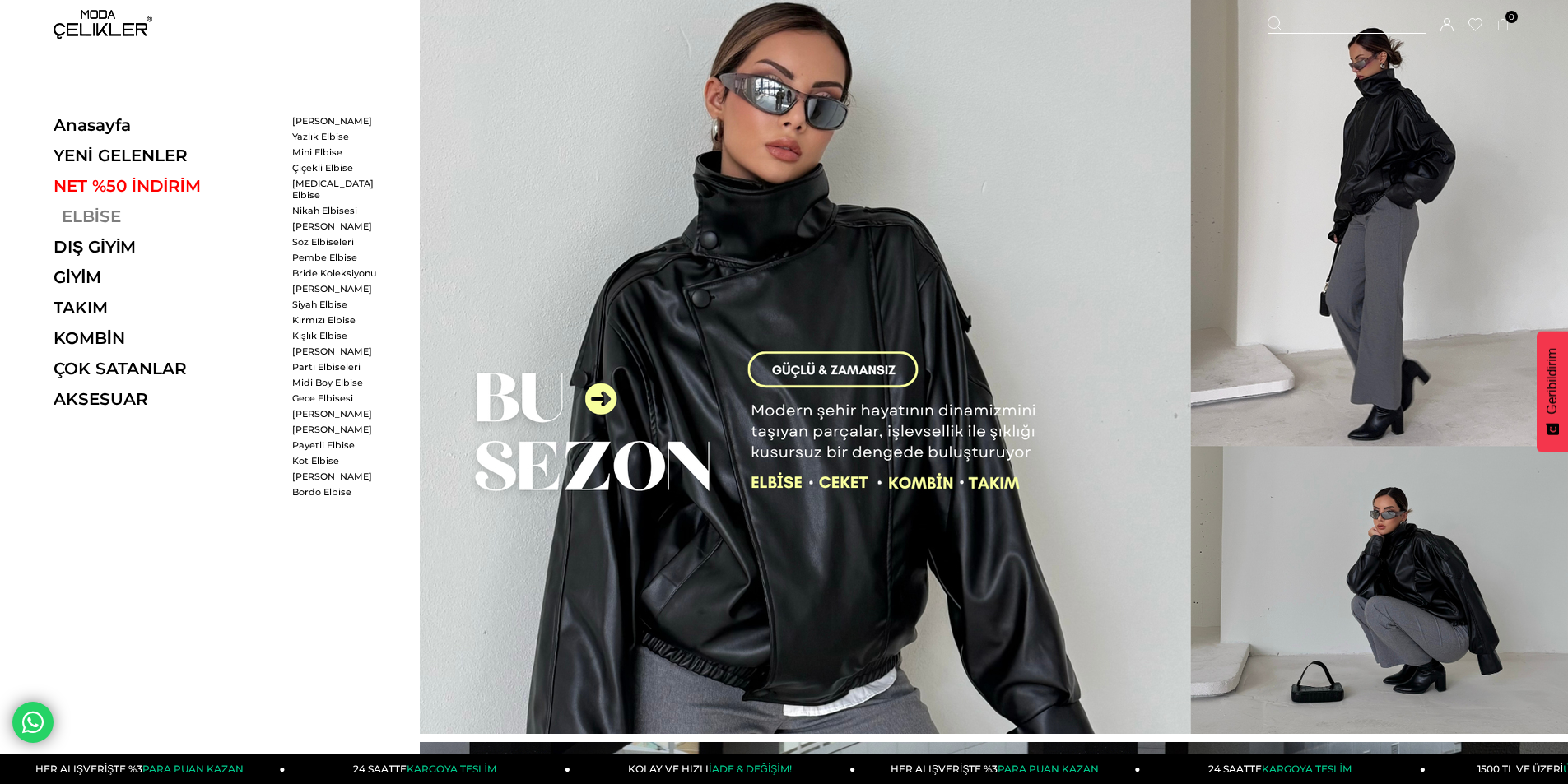
click at [75, 220] on link "ELBİSE" at bounding box center [167, 216] width 226 height 20
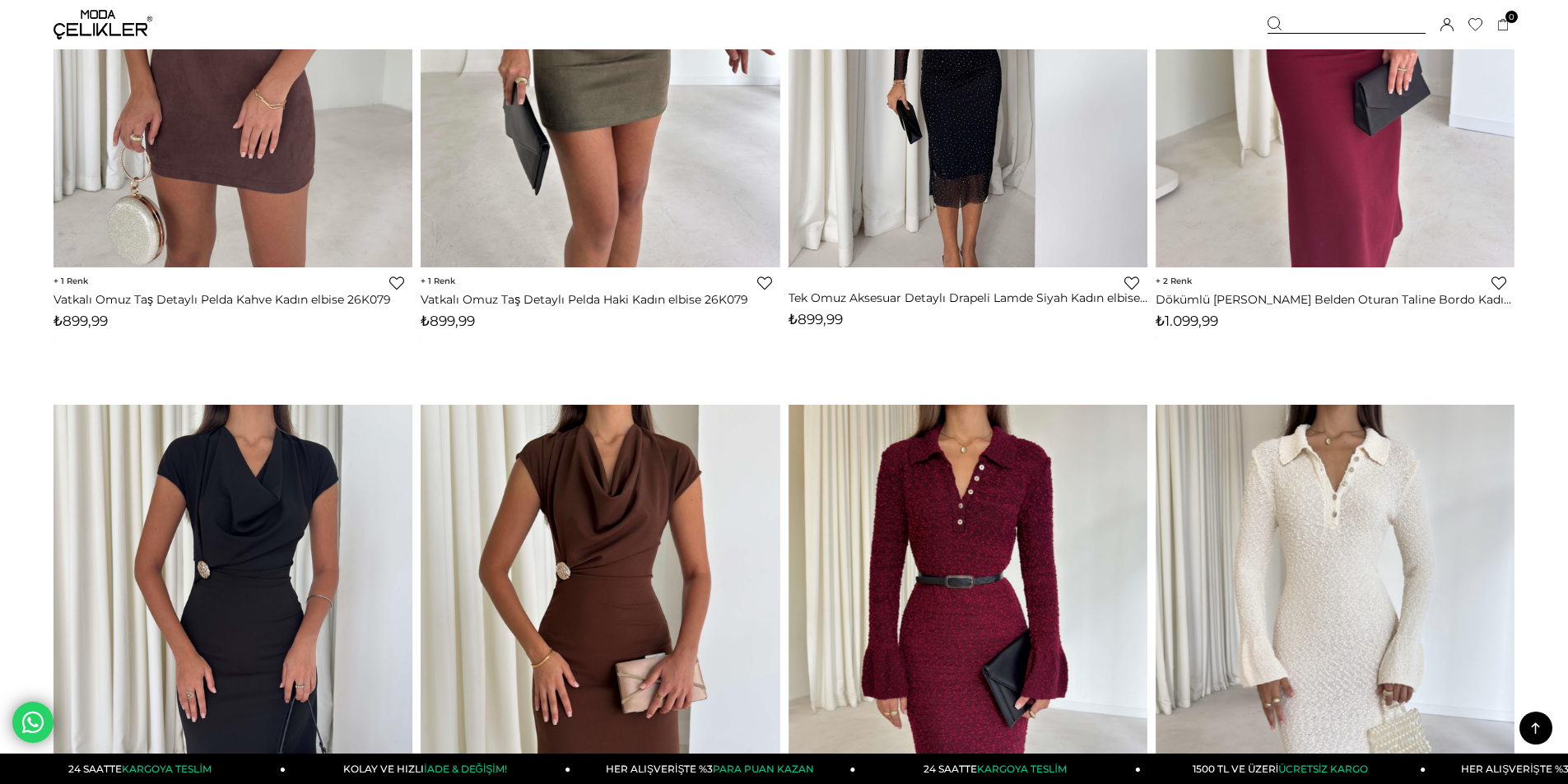
scroll to position [5596, 0]
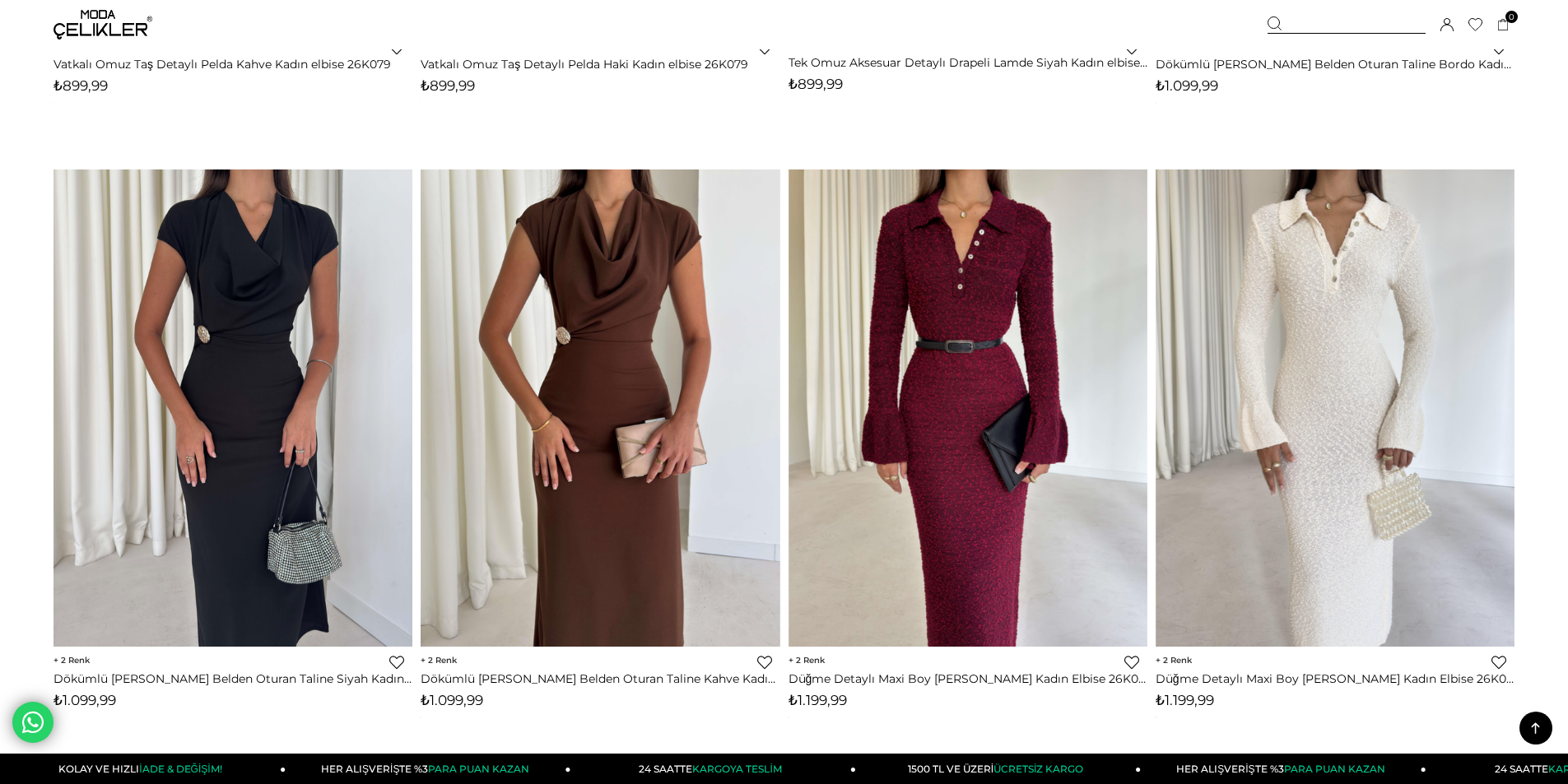
click at [1310, 20] on div at bounding box center [1346, 25] width 158 height 17
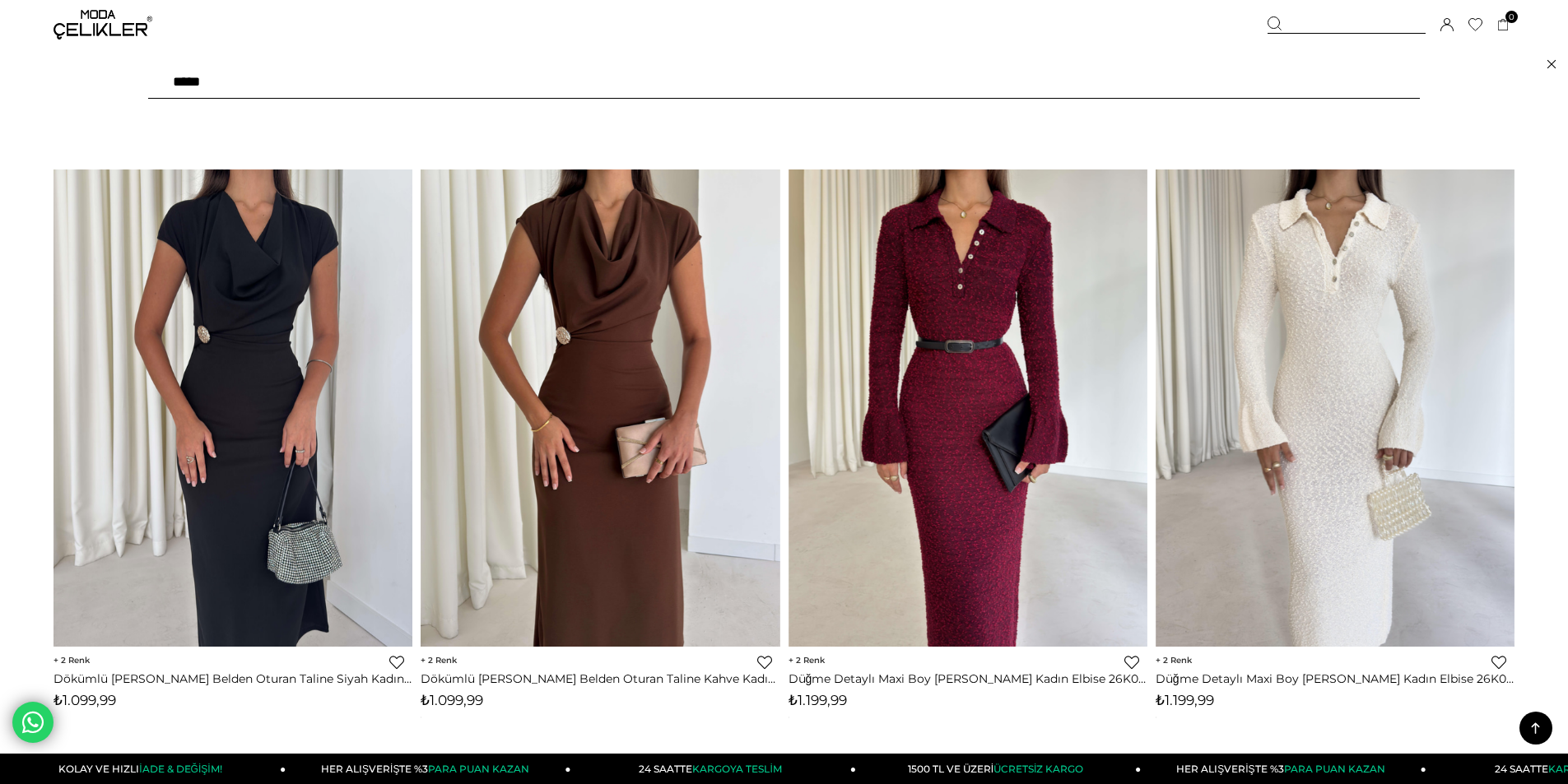
click at [1280, 20] on icon at bounding box center [1274, 23] width 15 height 15
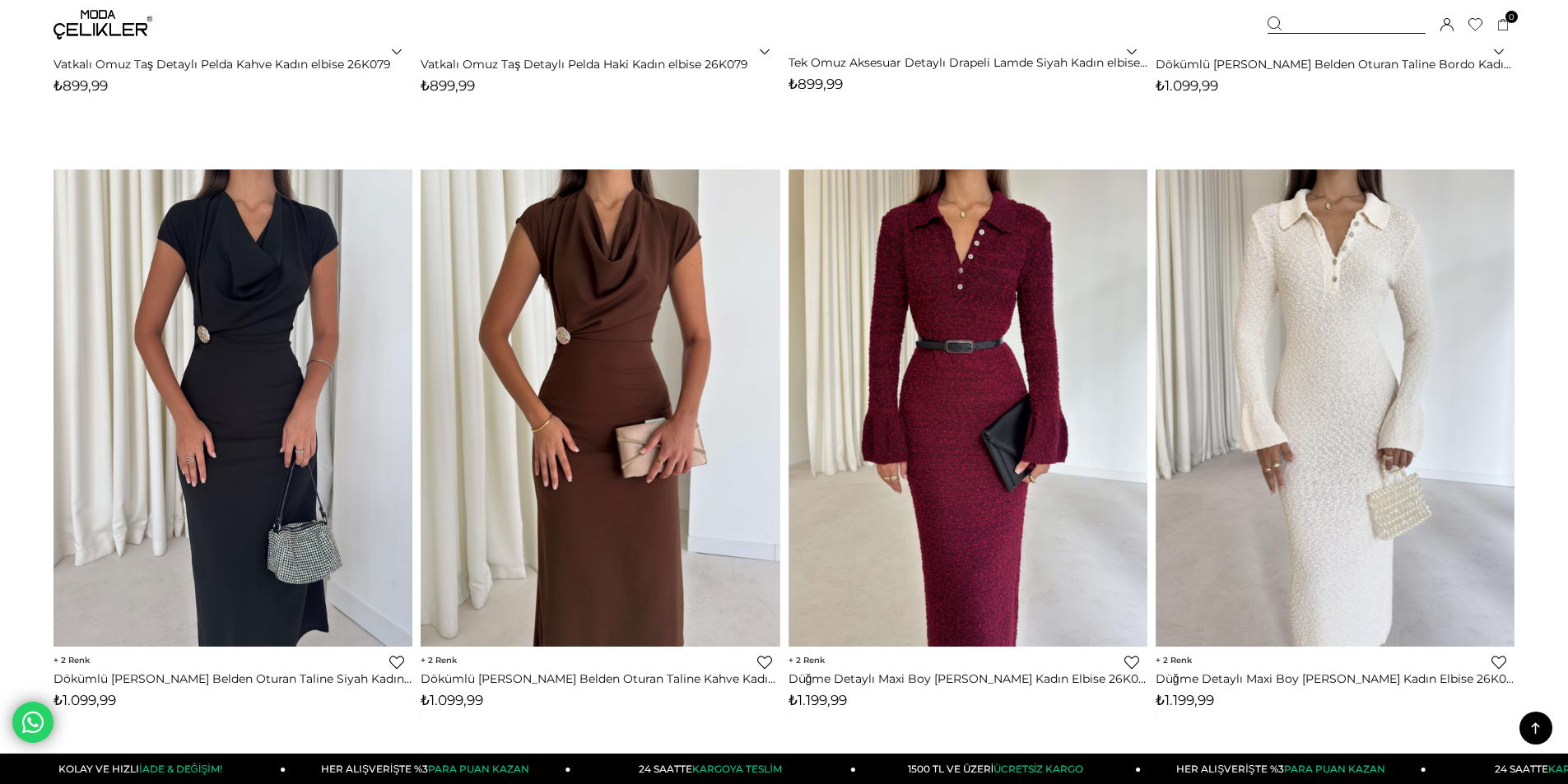
click at [1290, 22] on div at bounding box center [1346, 25] width 158 height 17
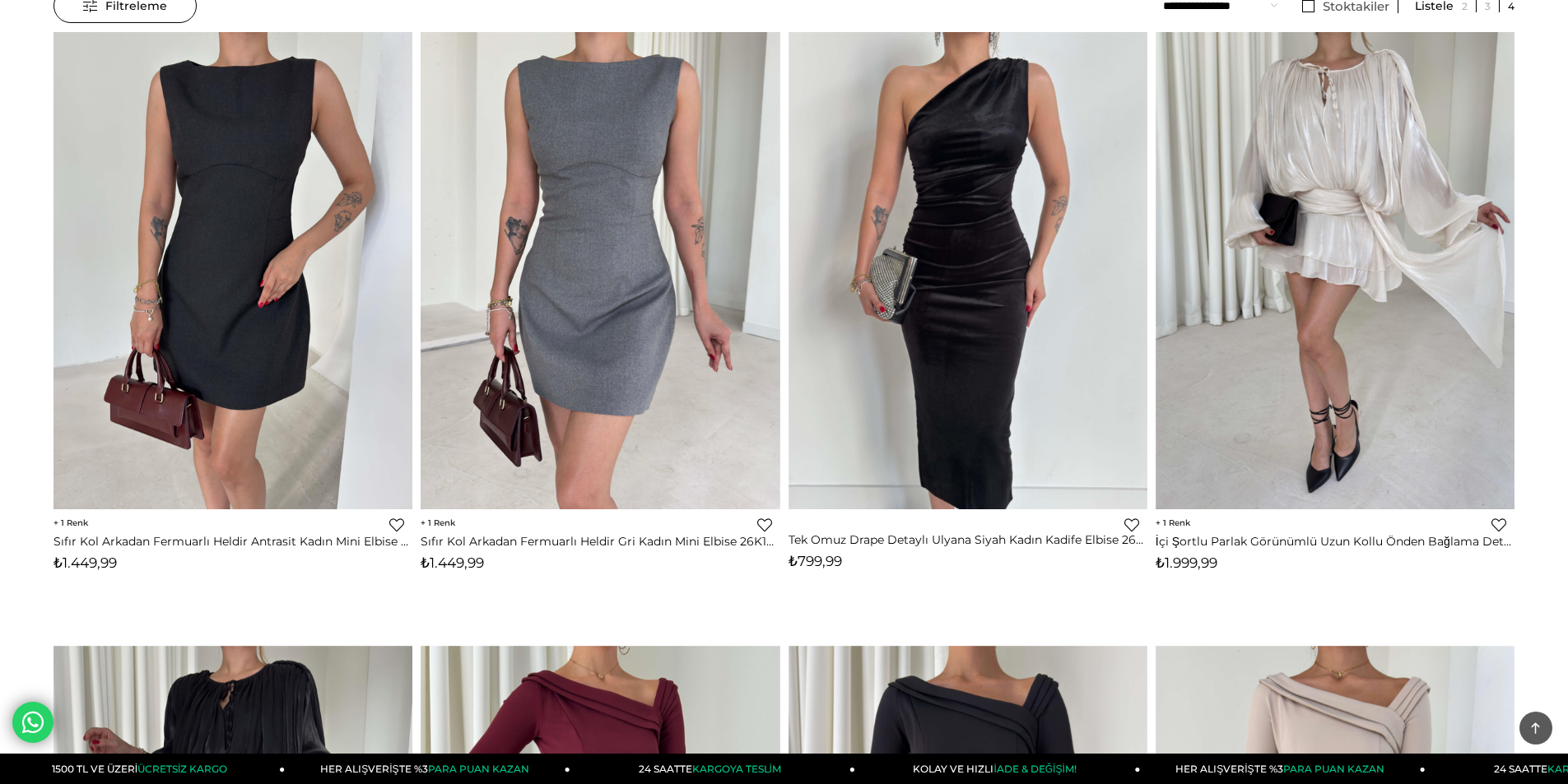
scroll to position [0, 0]
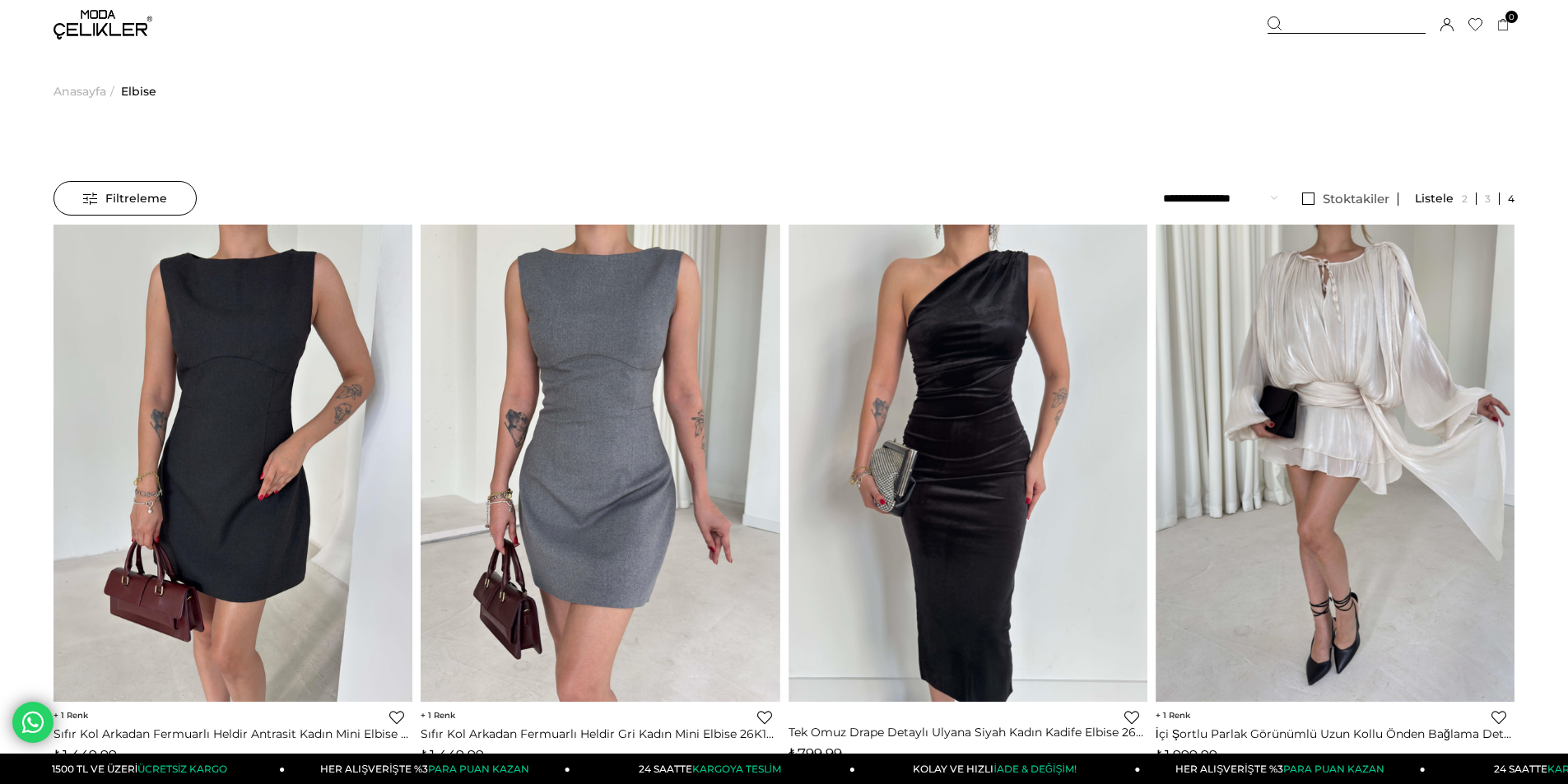
click at [1298, 22] on div at bounding box center [1346, 25] width 158 height 17
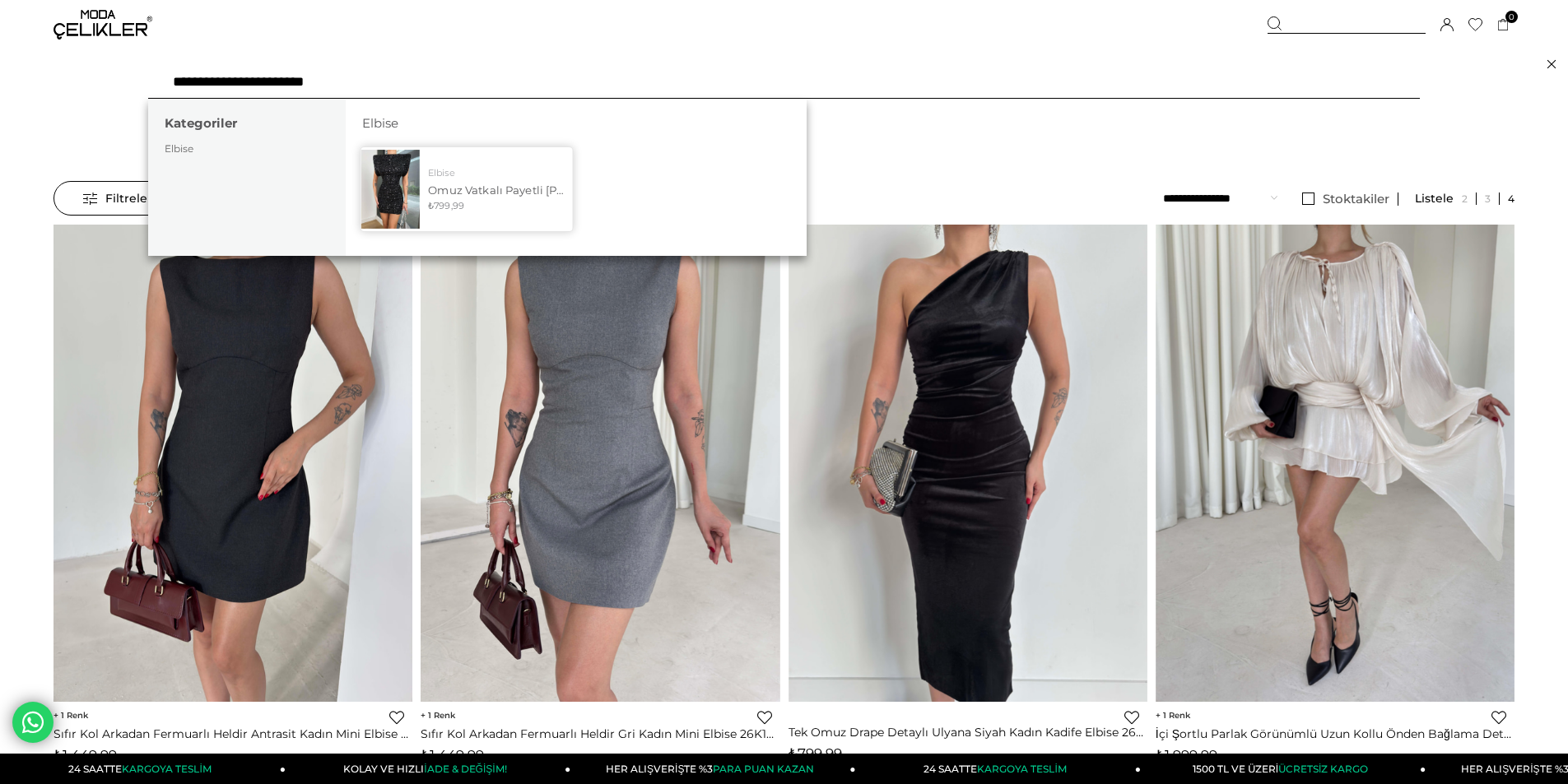
type input "**********"
click at [393, 179] on img at bounding box center [389, 189] width 58 height 79
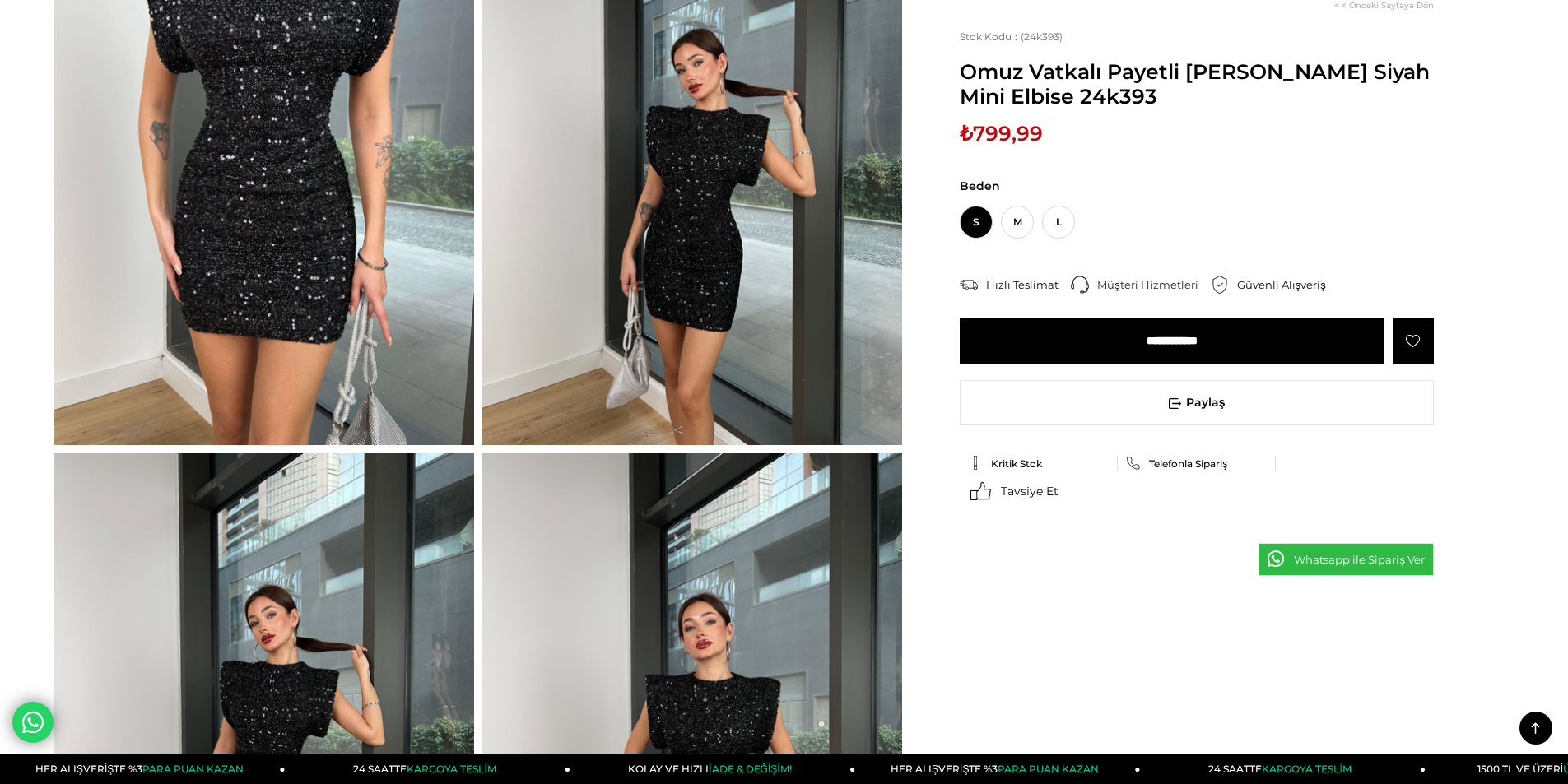
scroll to position [329, 0]
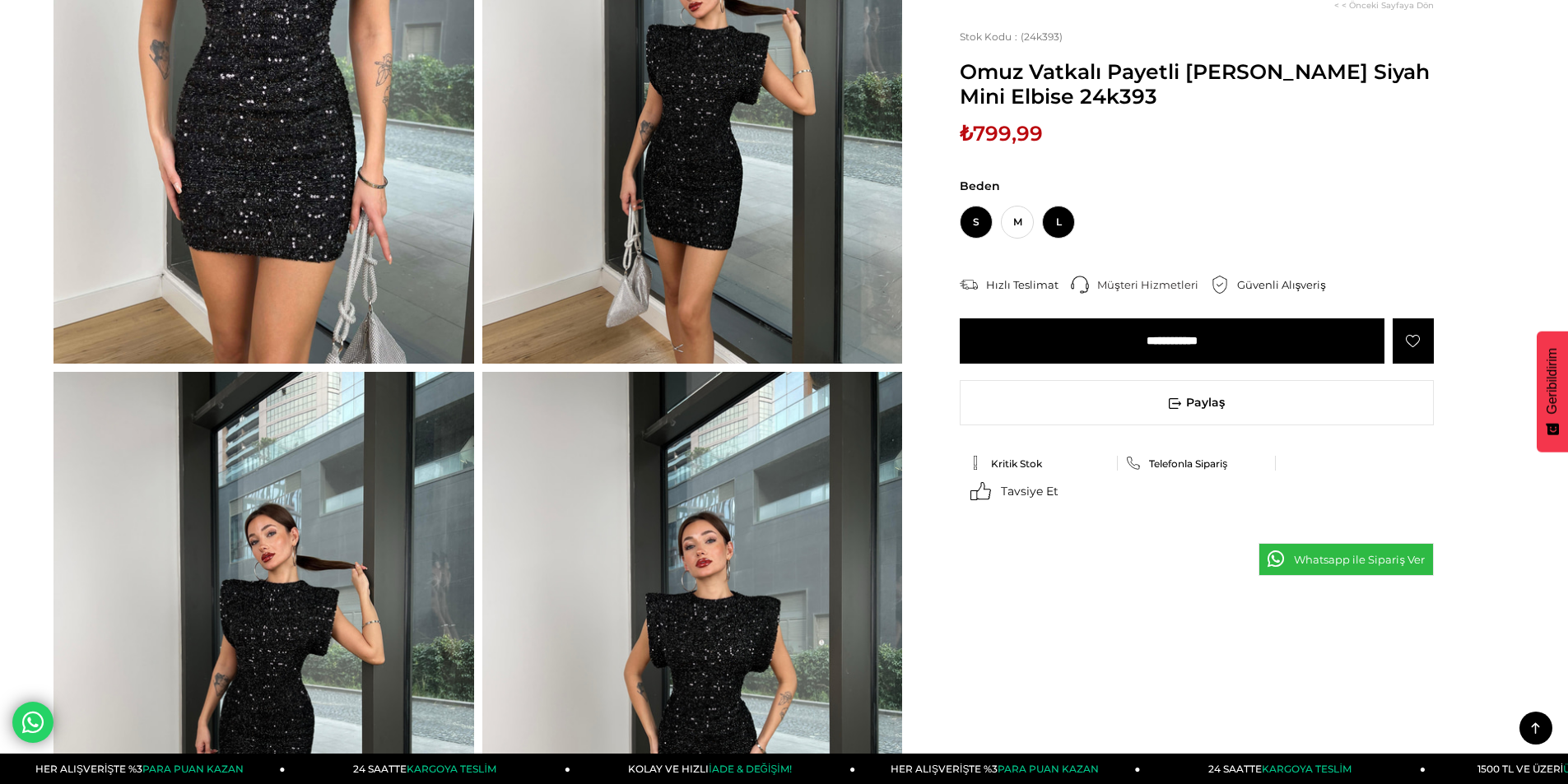
click at [1057, 234] on span "L" at bounding box center [1058, 222] width 33 height 33
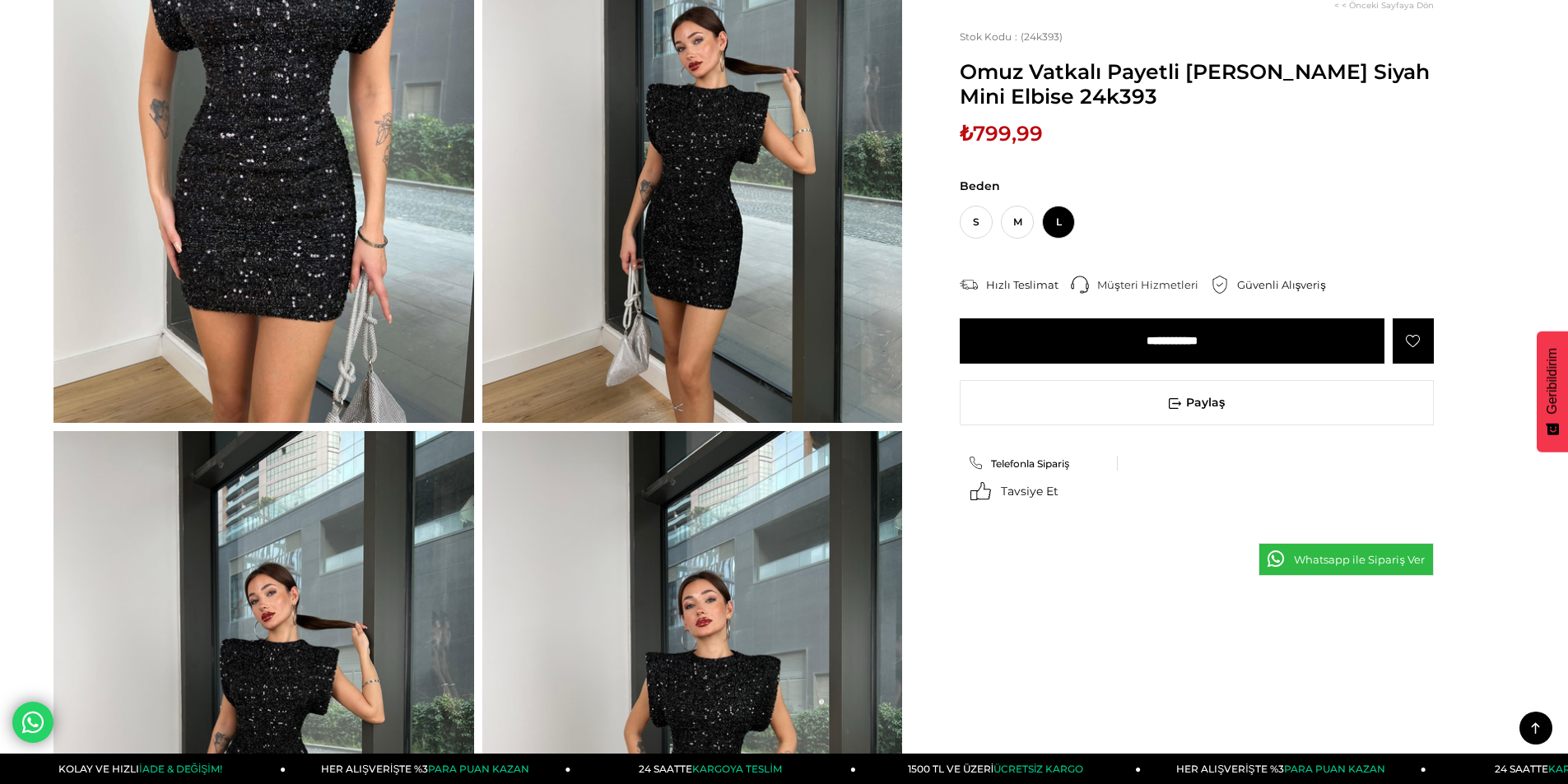
scroll to position [0, 0]
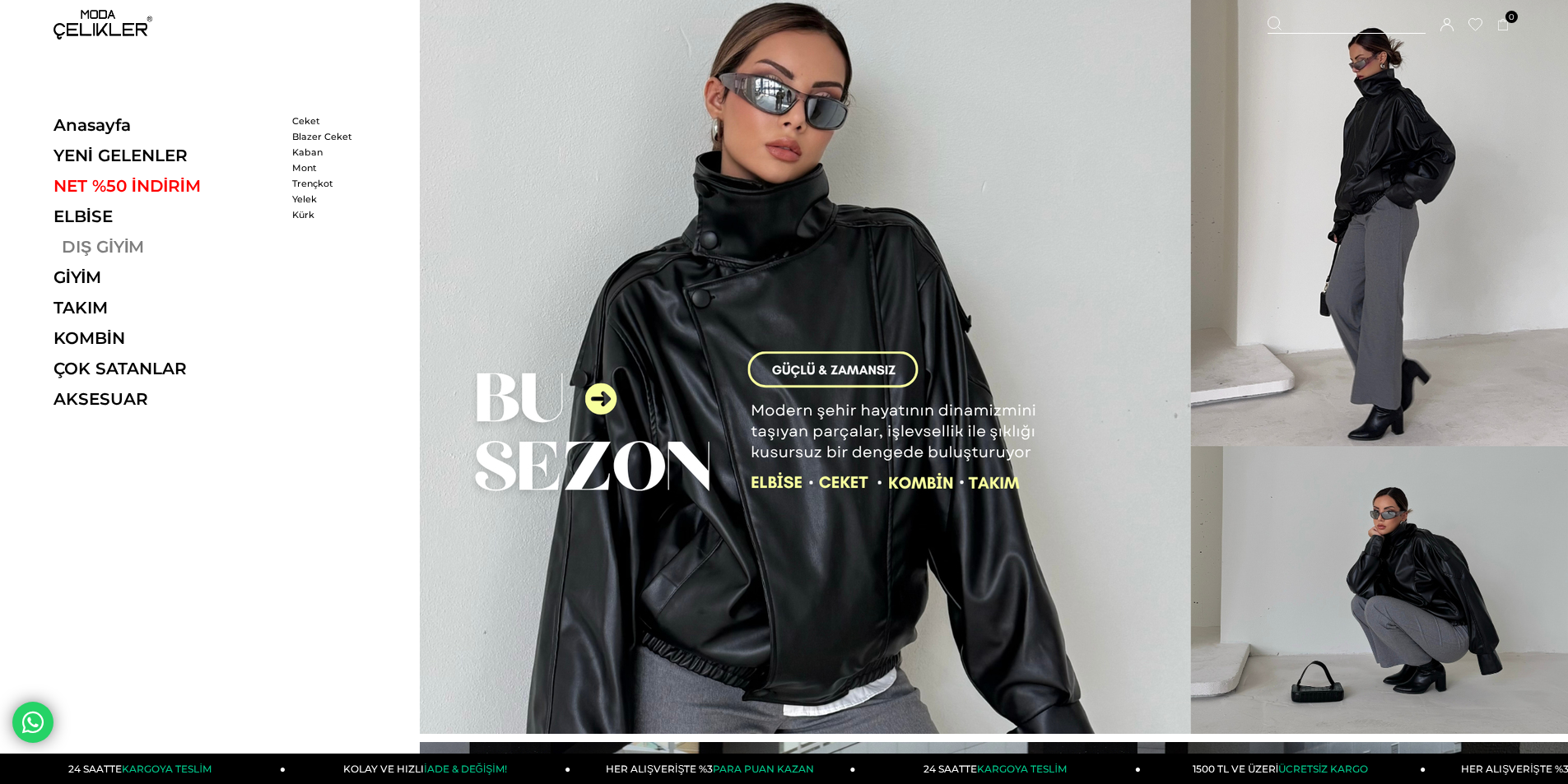
click at [67, 250] on link "DIŞ GİYİM" at bounding box center [167, 247] width 226 height 20
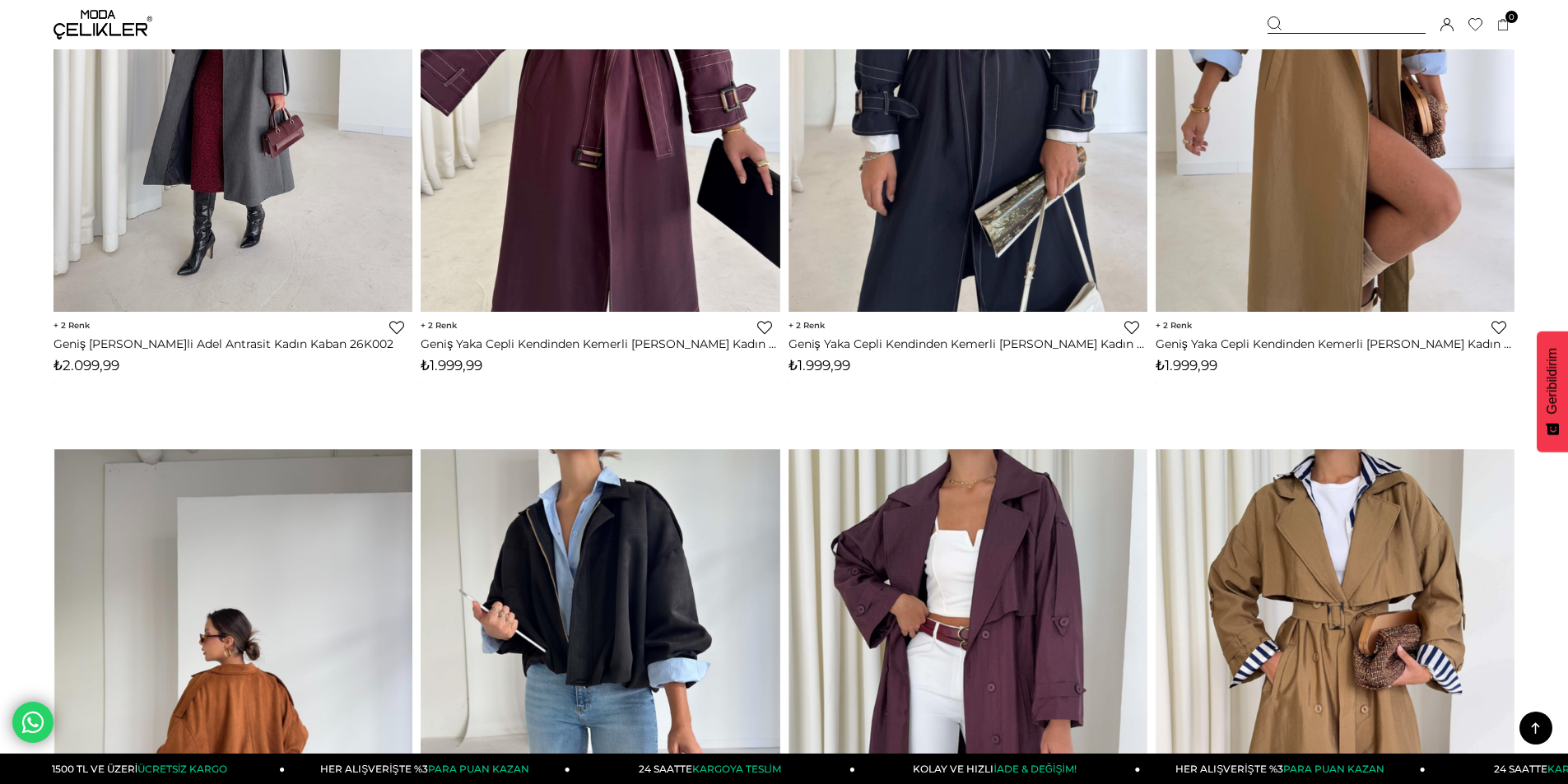
scroll to position [3374, 0]
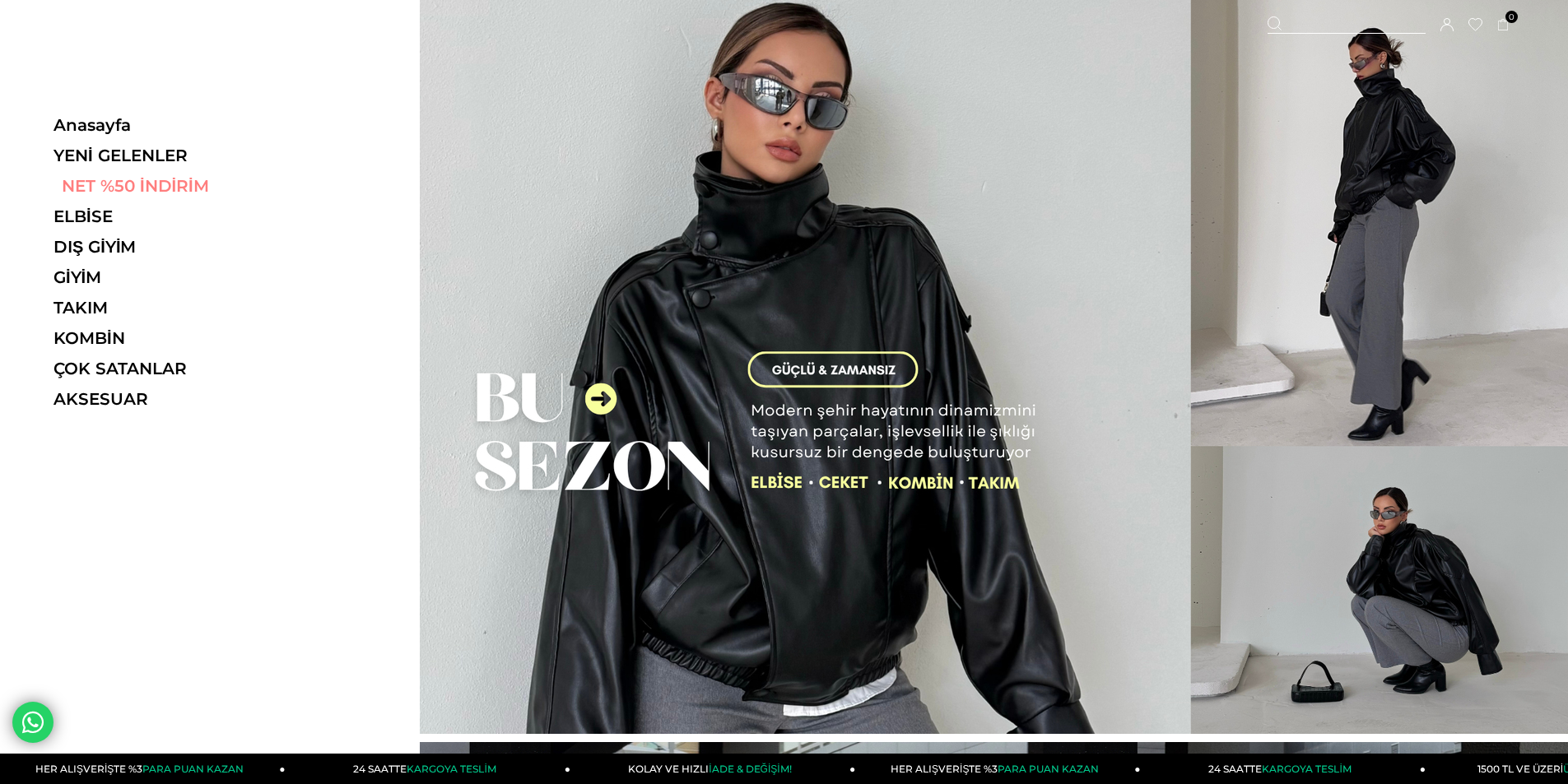
click at [93, 192] on link "NET %50 İNDİRİM" at bounding box center [167, 185] width 226 height 20
click at [99, 185] on link "NET %50 İNDİRİM" at bounding box center [167, 185] width 226 height 20
click at [100, 154] on link "YENİ GELENLER" at bounding box center [167, 155] width 226 height 20
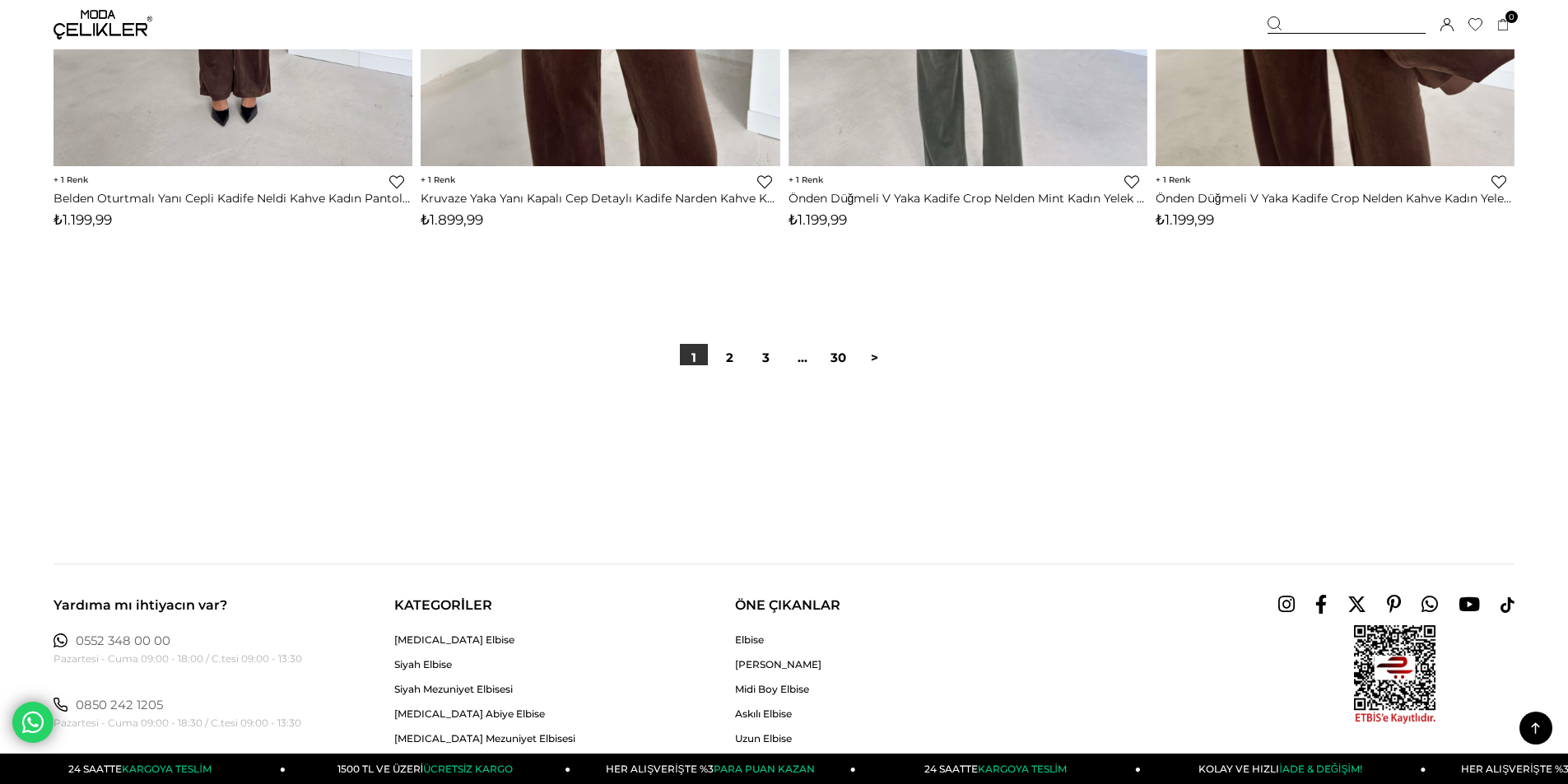
scroll to position [12015, 0]
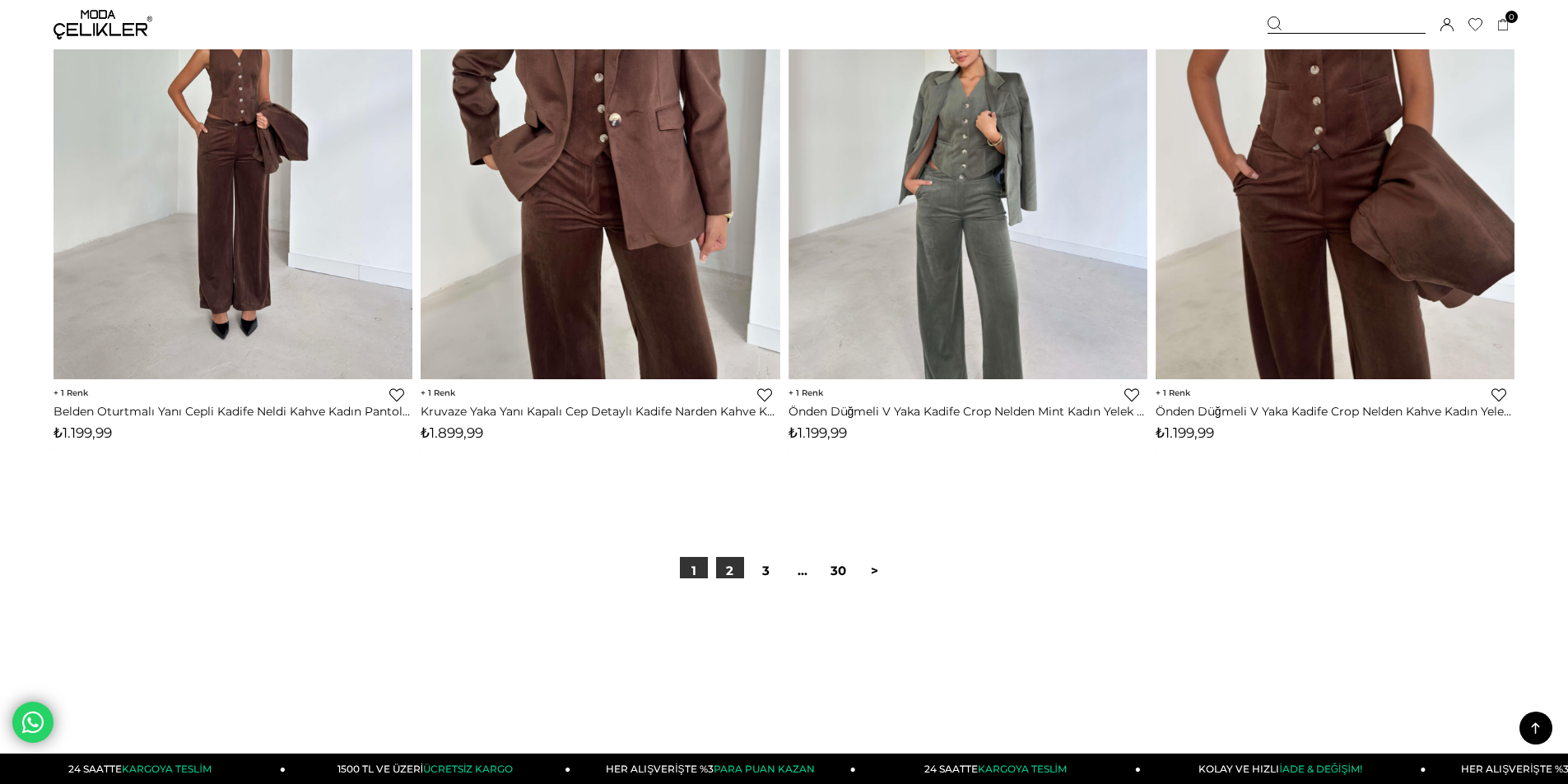
click at [730, 570] on link "2" at bounding box center [729, 570] width 28 height 28
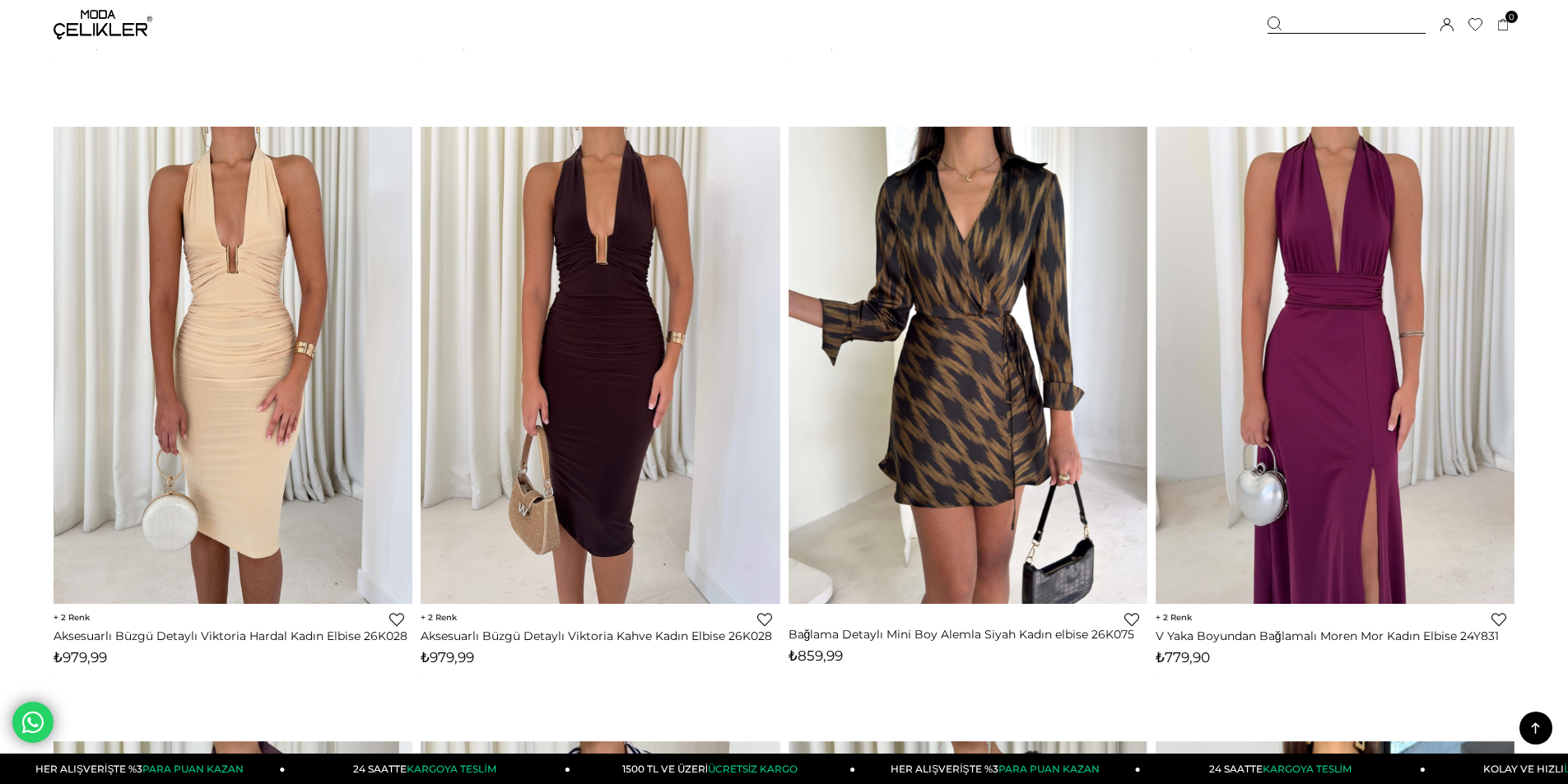
scroll to position [6254, 0]
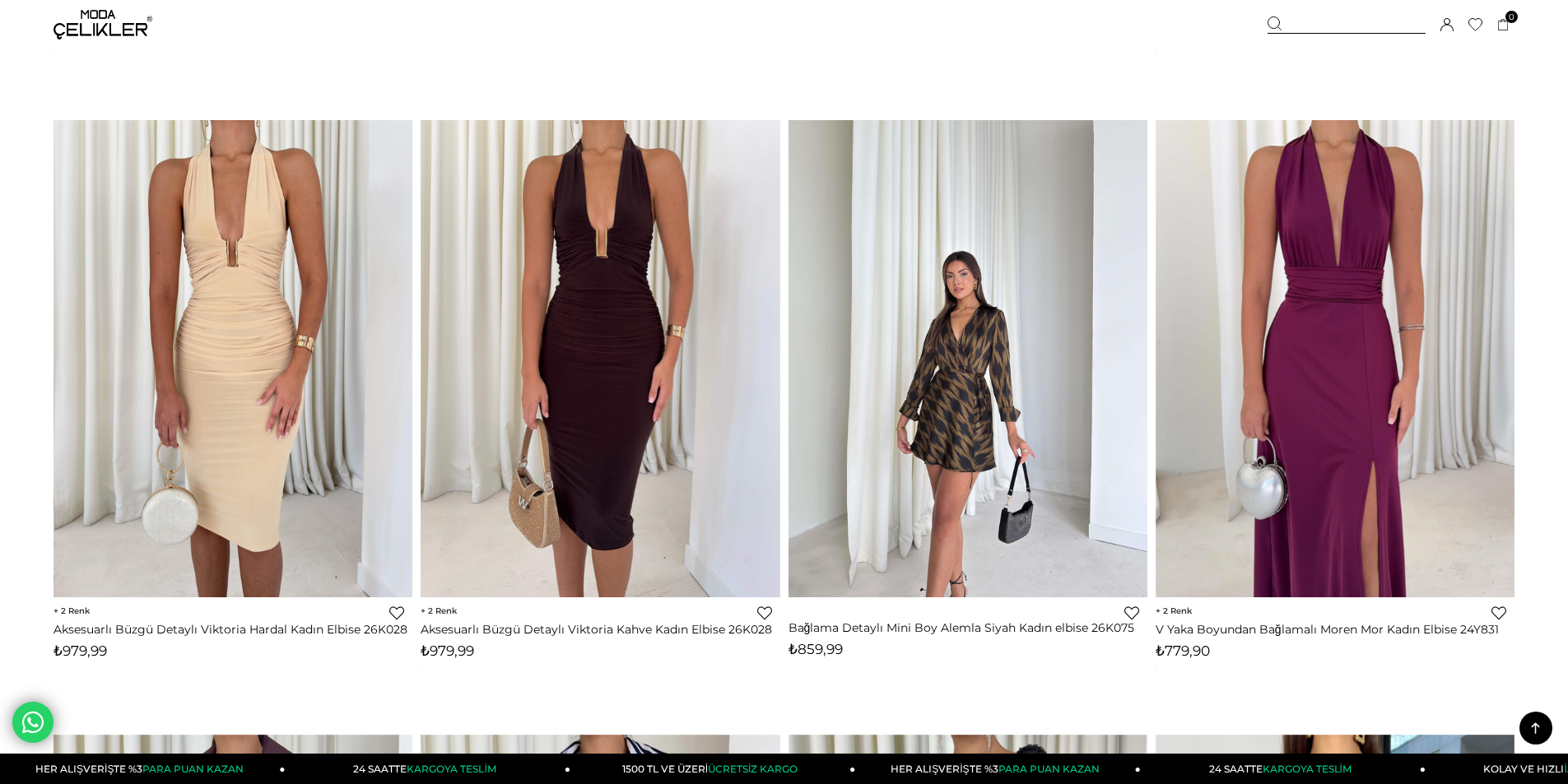
click at [938, 231] on img at bounding box center [968, 359] width 359 height 478
